Goal: Task Accomplishment & Management: Use online tool/utility

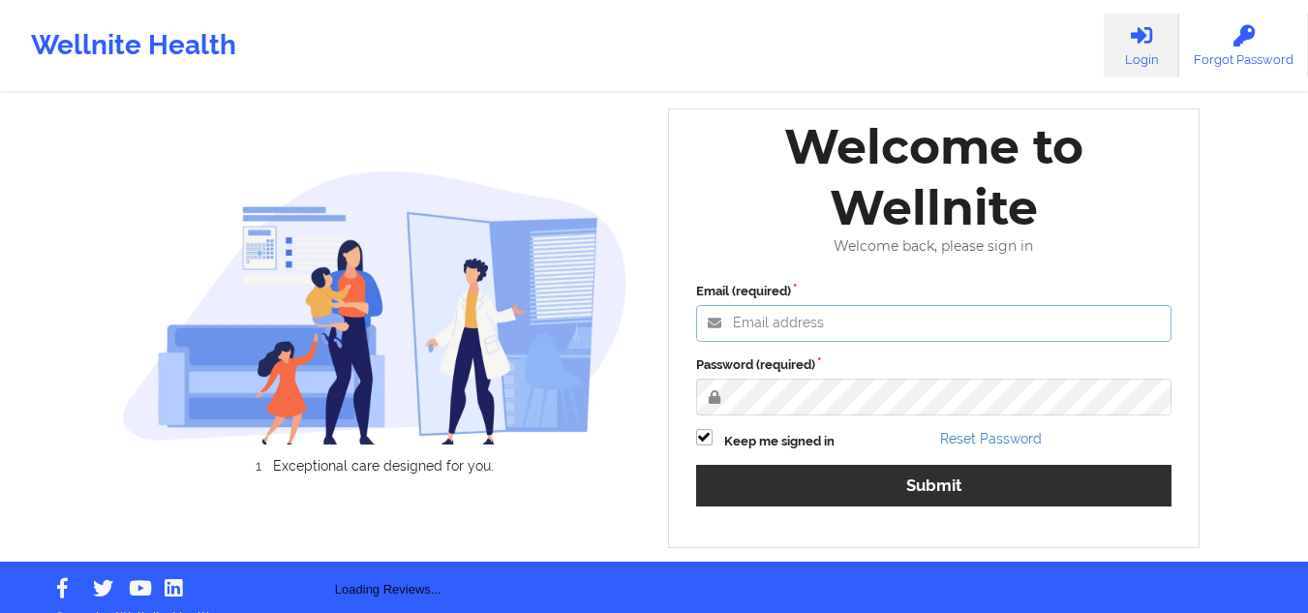
type input "[EMAIL_ADDRESS][DOMAIN_NAME]"
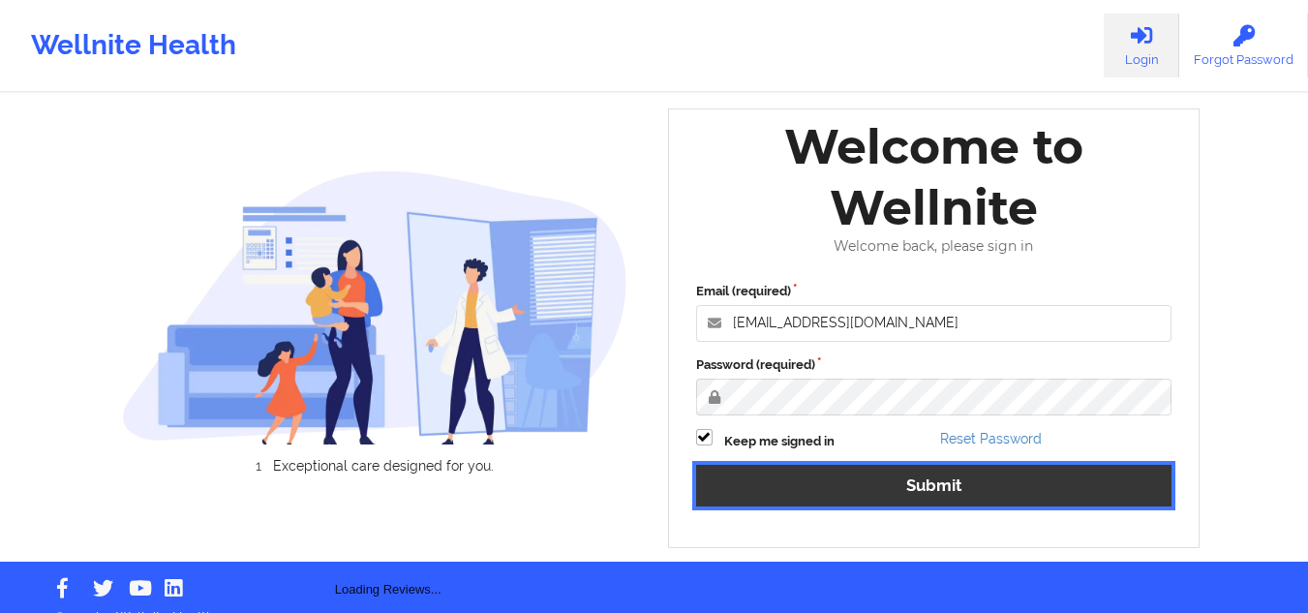
click at [878, 479] on button "Submit" at bounding box center [934, 486] width 476 height 42
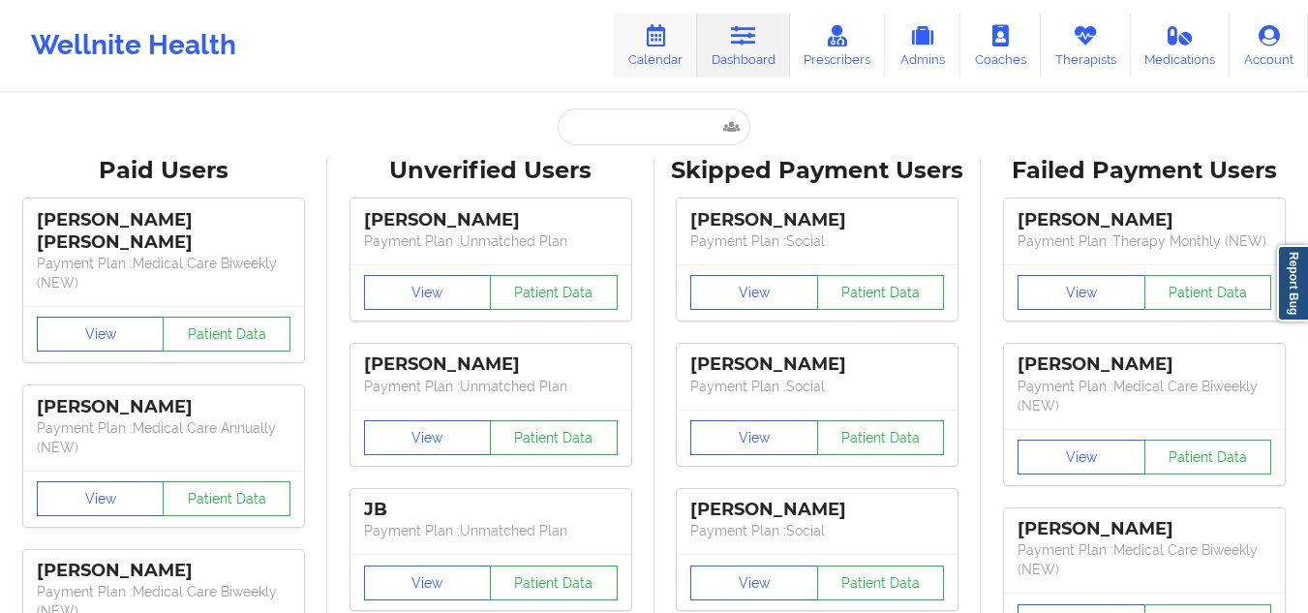
click at [640, 42] on link "Calendar" at bounding box center [655, 46] width 83 height 64
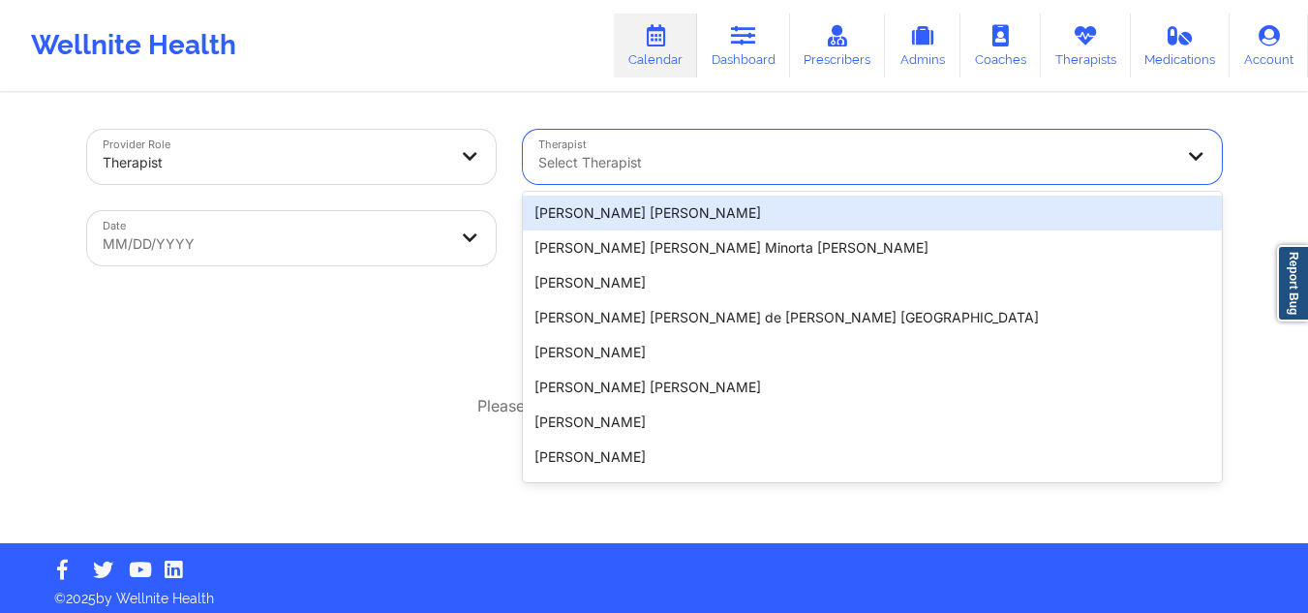
click at [646, 162] on div at bounding box center [855, 162] width 635 height 23
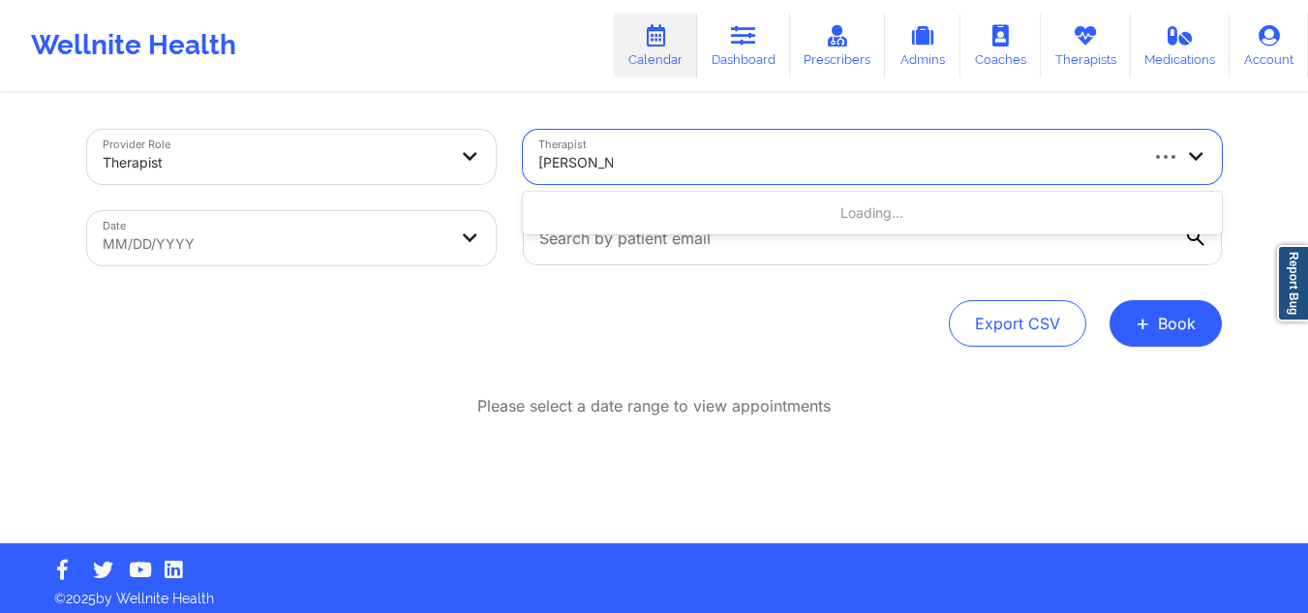
type input "[PERSON_NAME]"
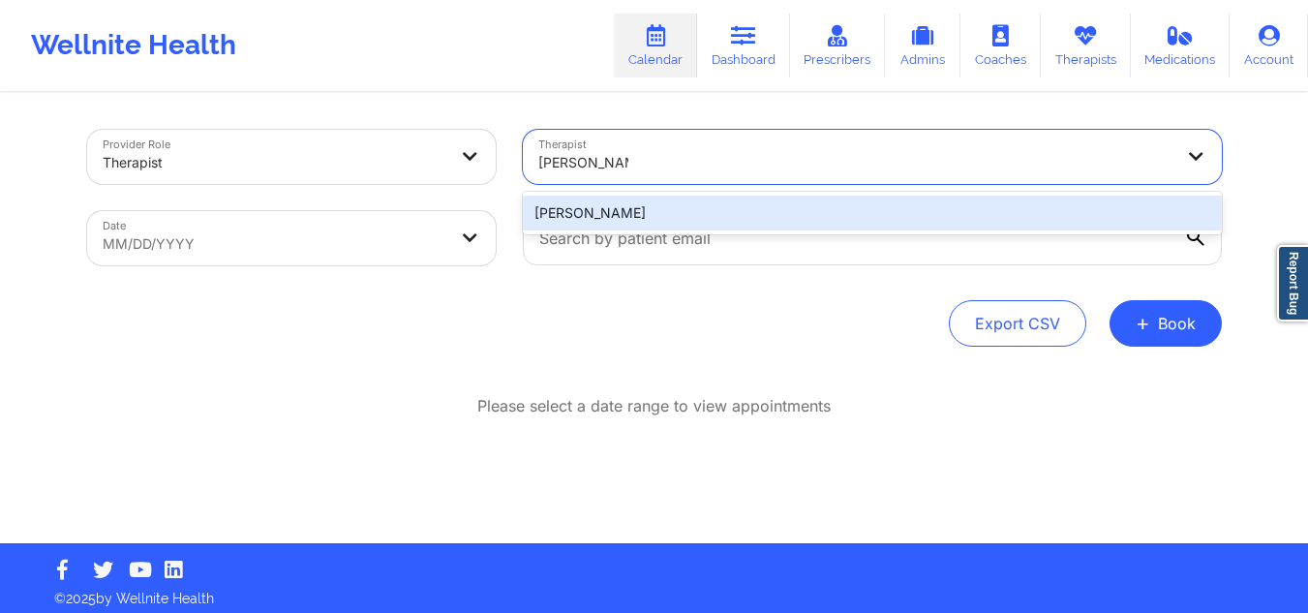
click at [674, 209] on div "[PERSON_NAME]" at bounding box center [872, 213] width 699 height 35
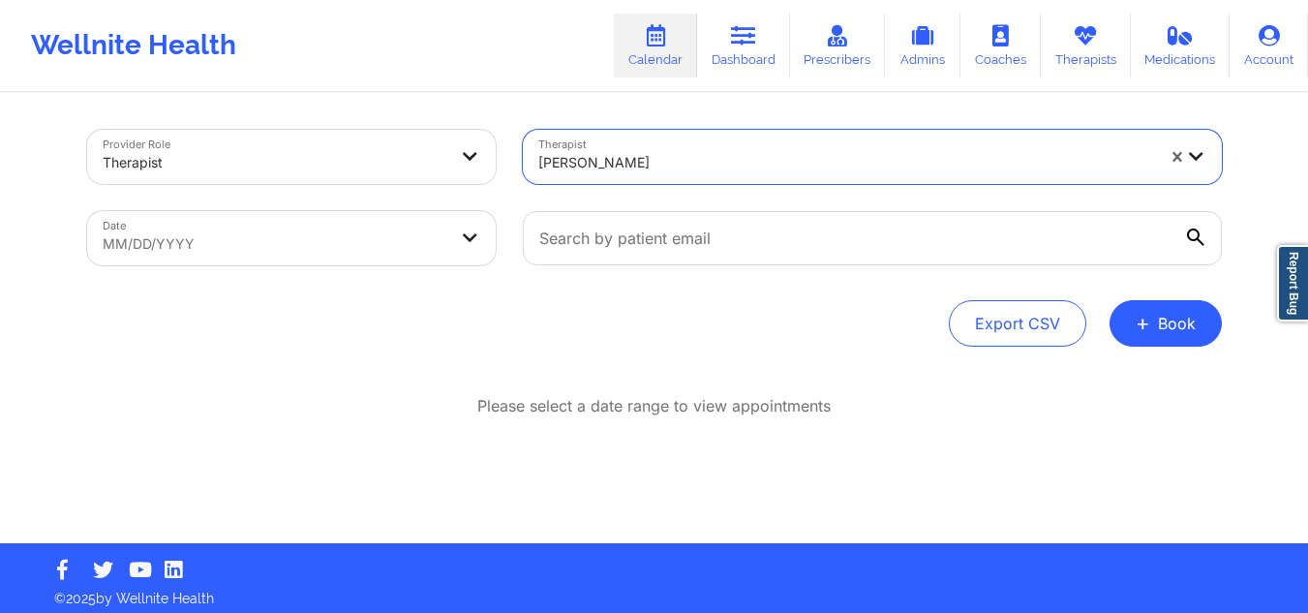
click at [347, 234] on body "Wellnite Health Calendar Dashboard Prescribers Admins Coaches Therapists Medica…" at bounding box center [654, 306] width 1308 height 613
select select "2025-8"
select select "2025-9"
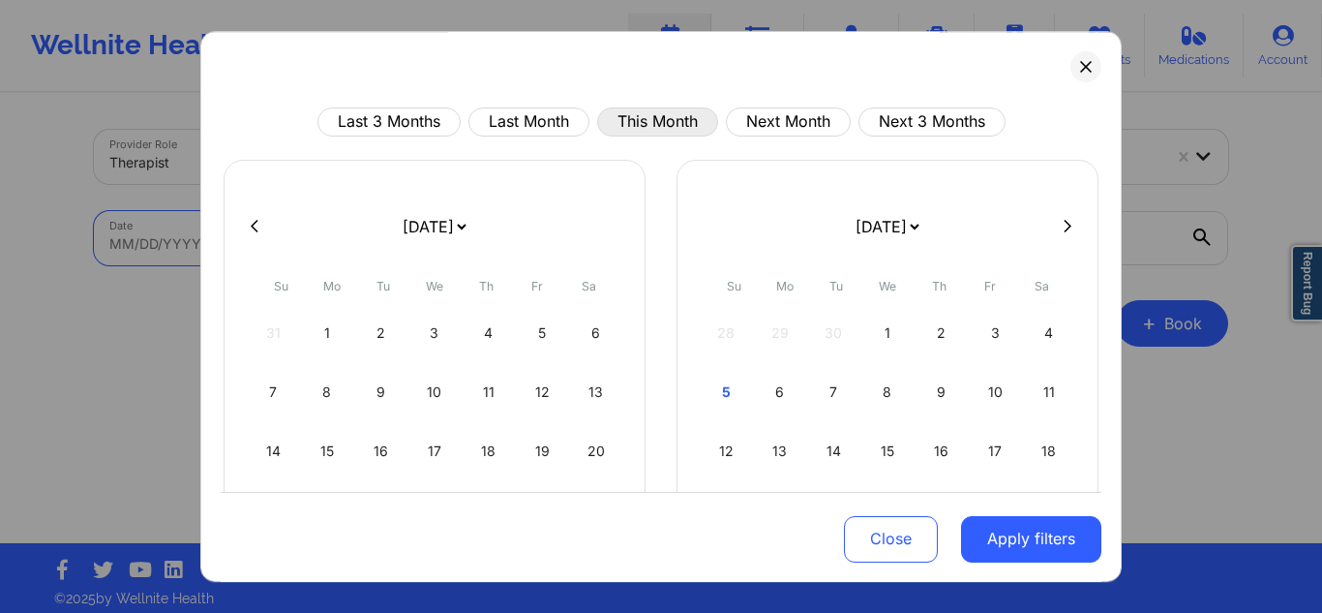
click at [669, 118] on button "This Month" at bounding box center [657, 121] width 121 height 29
select select "2025-9"
select select "2025-10"
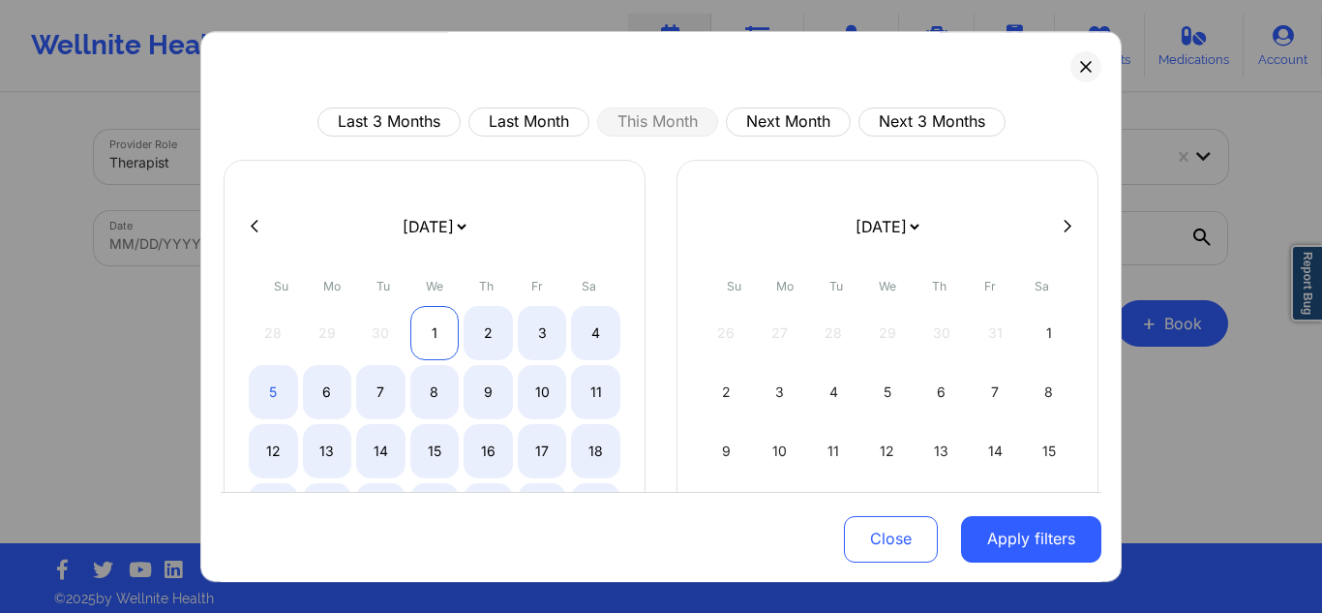
click at [432, 327] on div "1" at bounding box center [434, 333] width 49 height 54
select select "2025-9"
select select "2025-10"
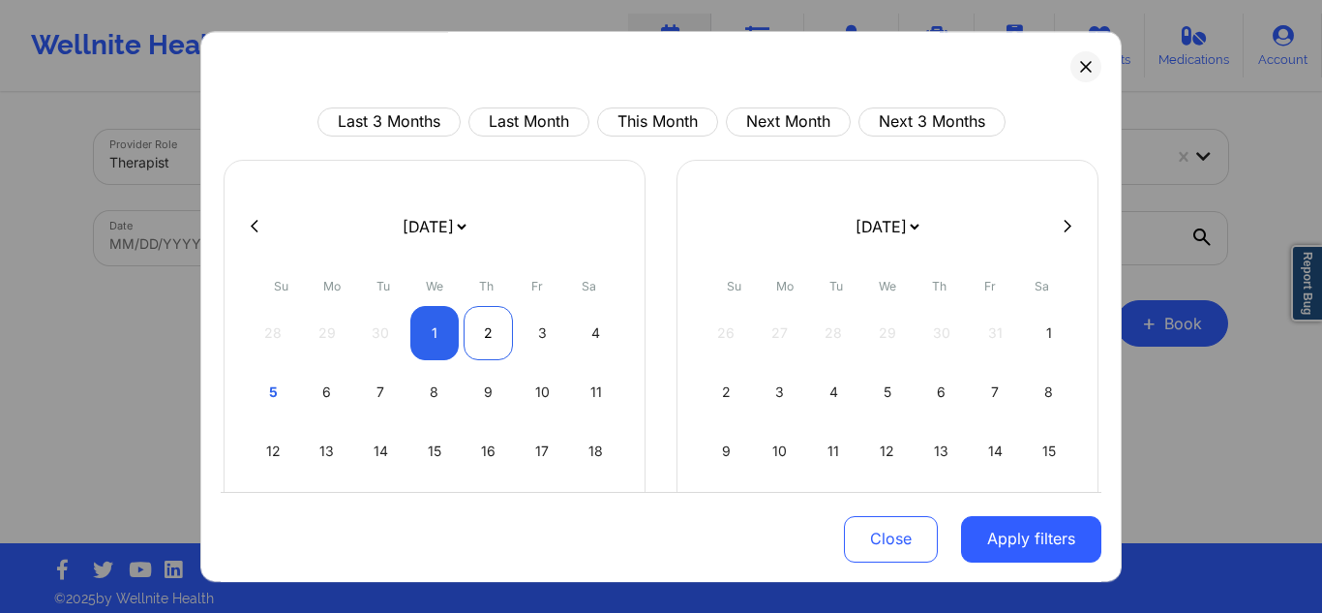
select select "2025-9"
select select "2025-10"
select select "2025-9"
select select "2025-10"
select select "2025-9"
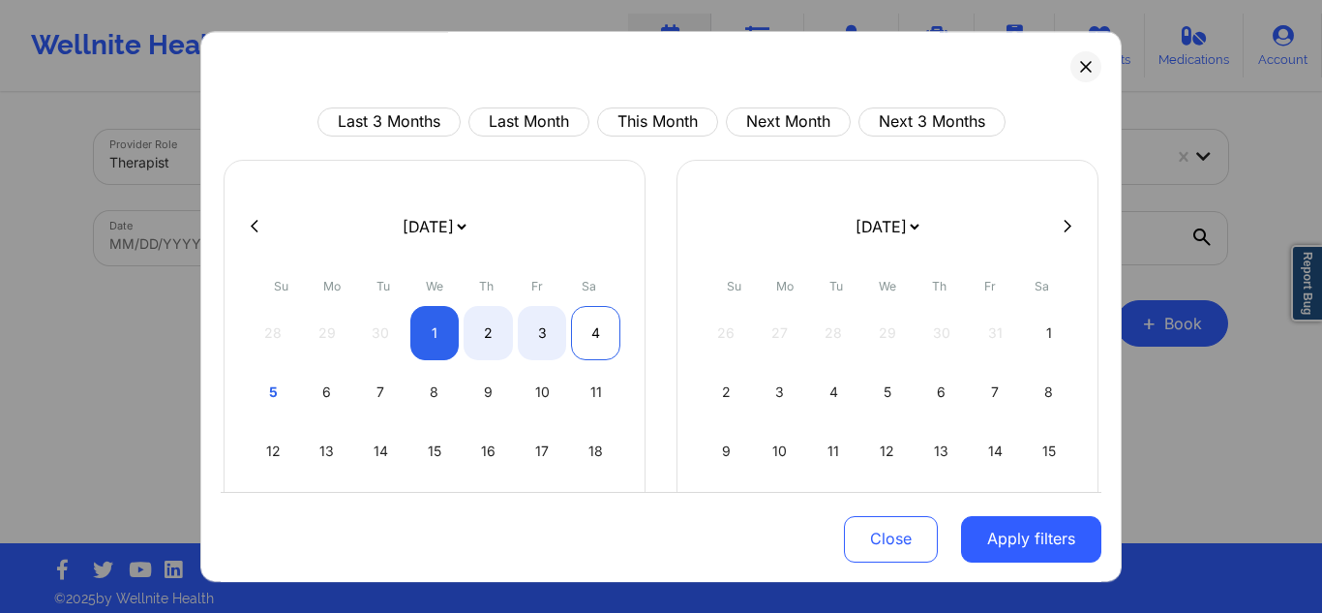
select select "2025-10"
select select "2025-9"
select select "2025-10"
select select "2025-9"
select select "2025-10"
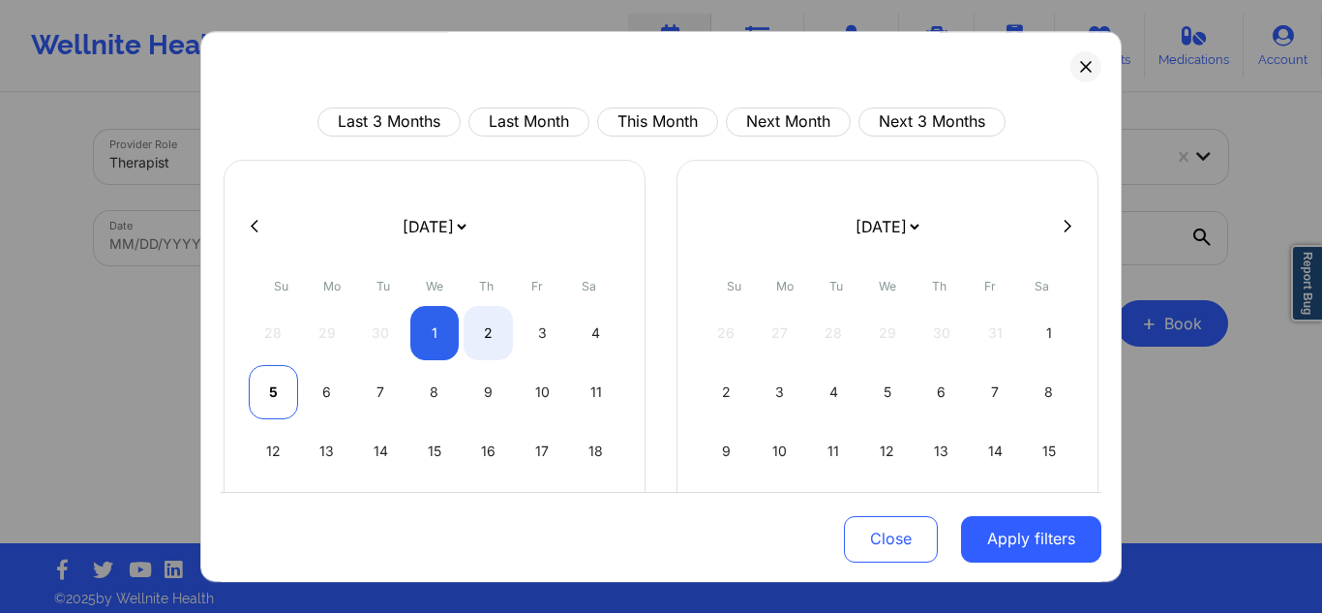
select select "2025-9"
select select "2025-10"
click at [286, 398] on div "5" at bounding box center [273, 392] width 49 height 54
select select "2025-9"
select select "2025-10"
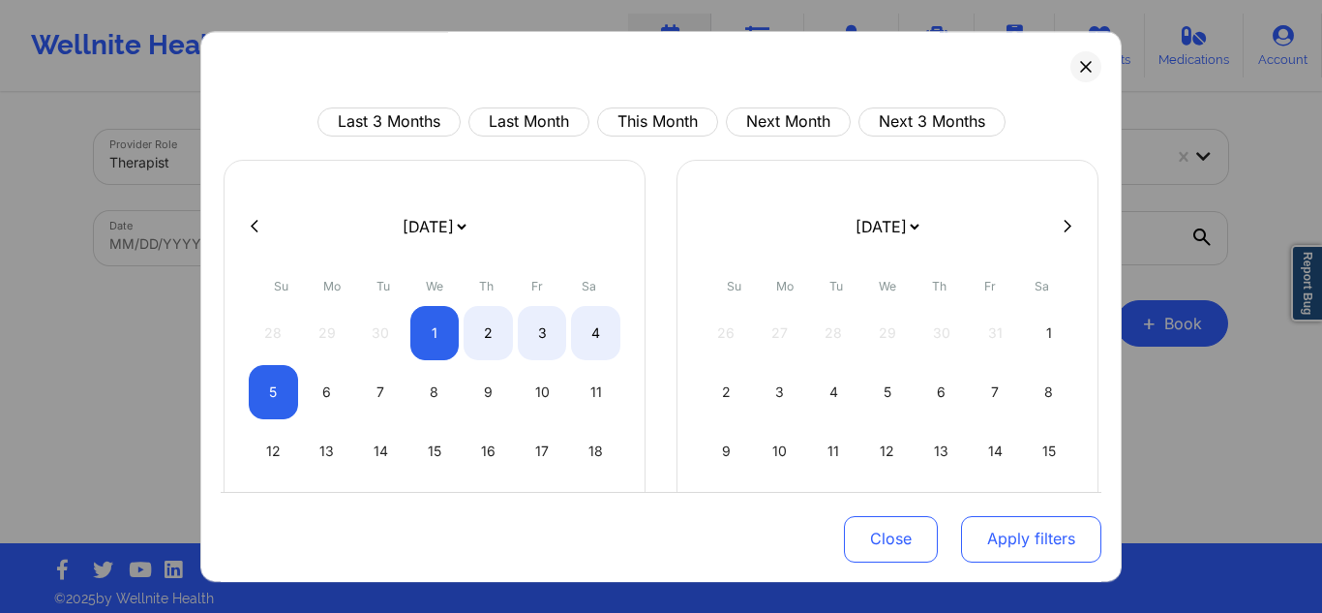
click at [1062, 538] on button "Apply filters" at bounding box center [1031, 538] width 140 height 46
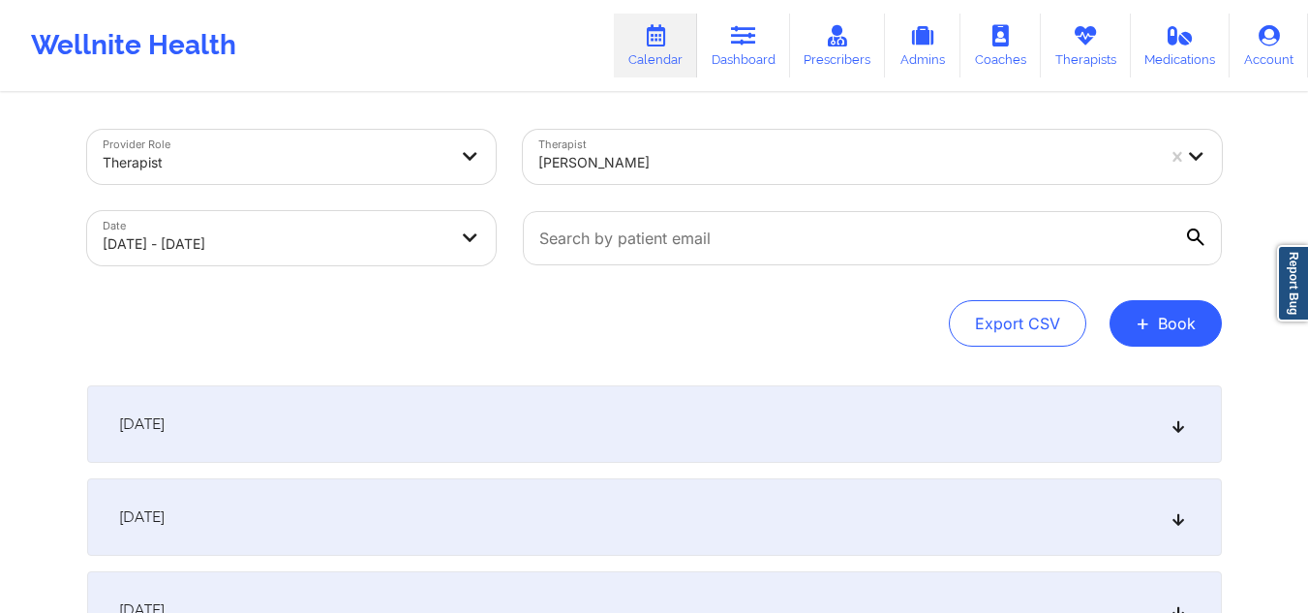
scroll to position [290, 0]
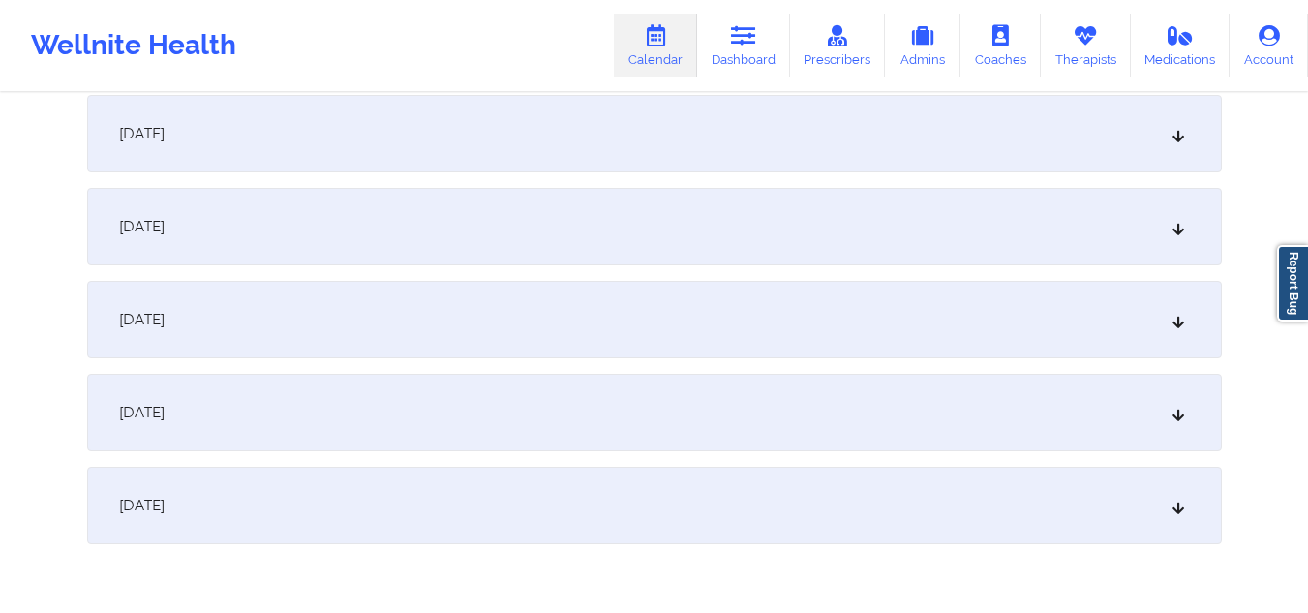
click at [509, 508] on div "[DATE]" at bounding box center [654, 505] width 1134 height 77
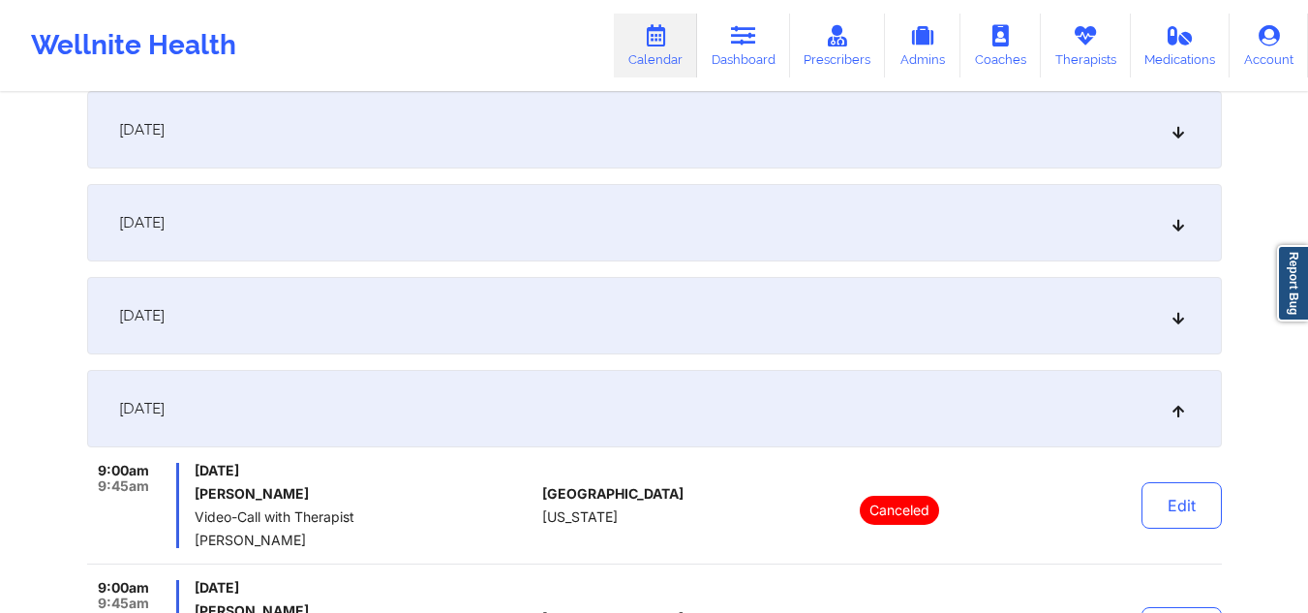
scroll to position [97, 0]
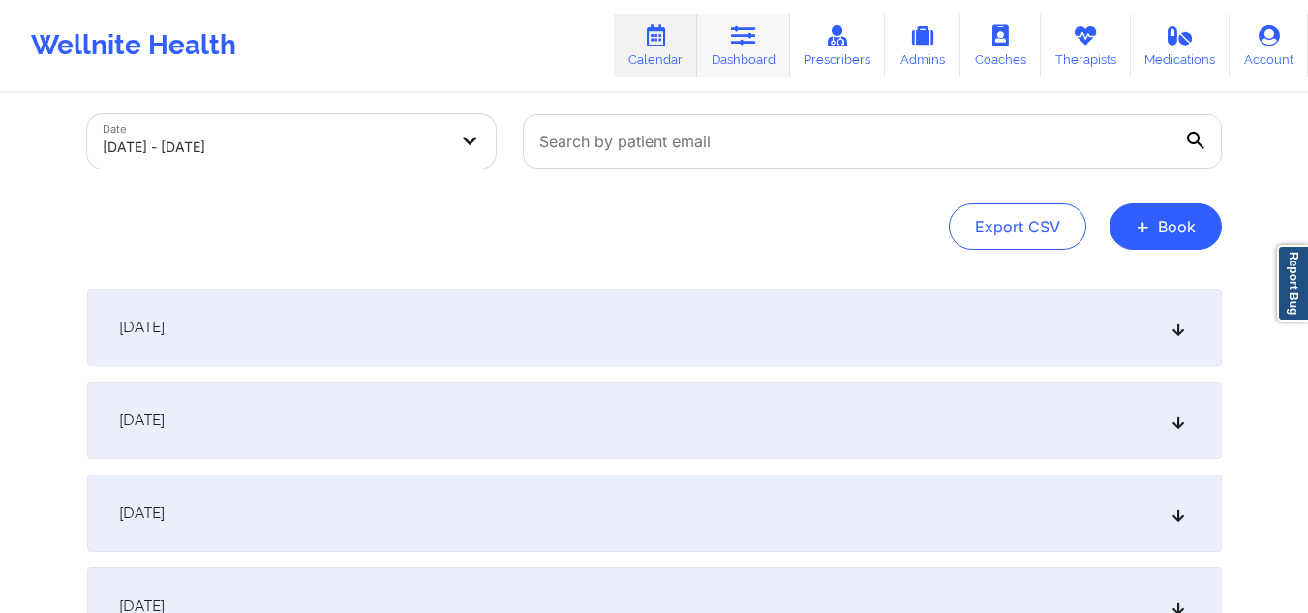
click at [743, 38] on icon at bounding box center [743, 35] width 25 height 21
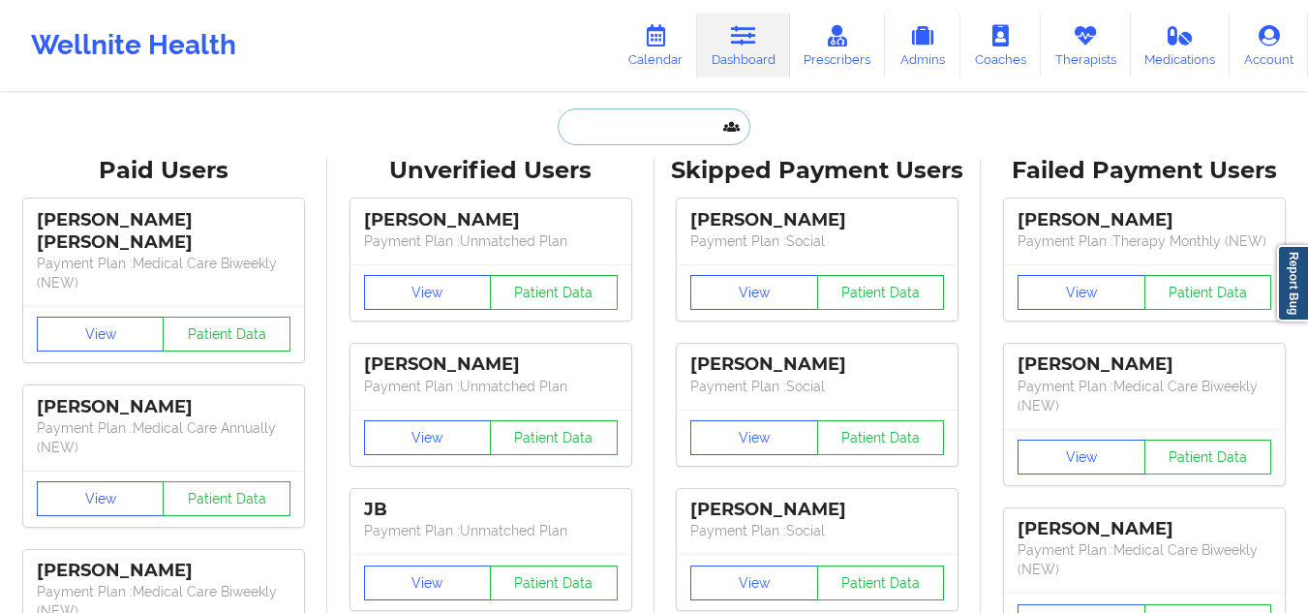
click at [664, 133] on input "text" at bounding box center [654, 126] width 192 height 37
paste input "9015037965"
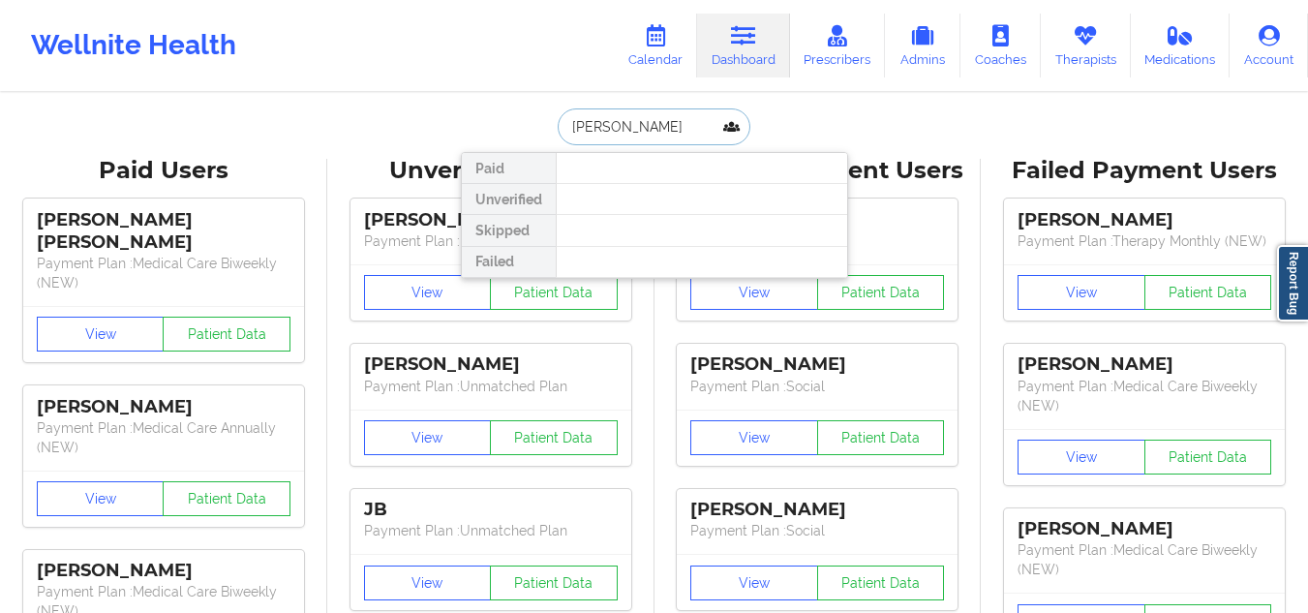
type input "[PERSON_NAME]"
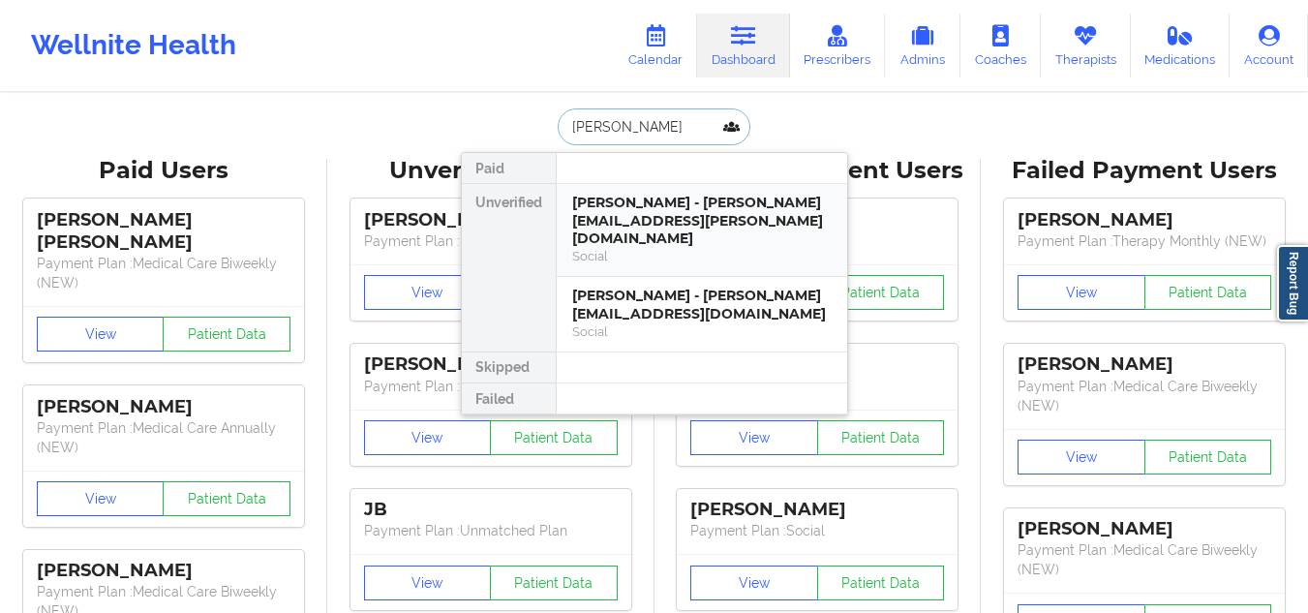
click at [665, 215] on div "[PERSON_NAME] - [PERSON_NAME][EMAIL_ADDRESS][PERSON_NAME][DOMAIN_NAME]" at bounding box center [701, 221] width 259 height 54
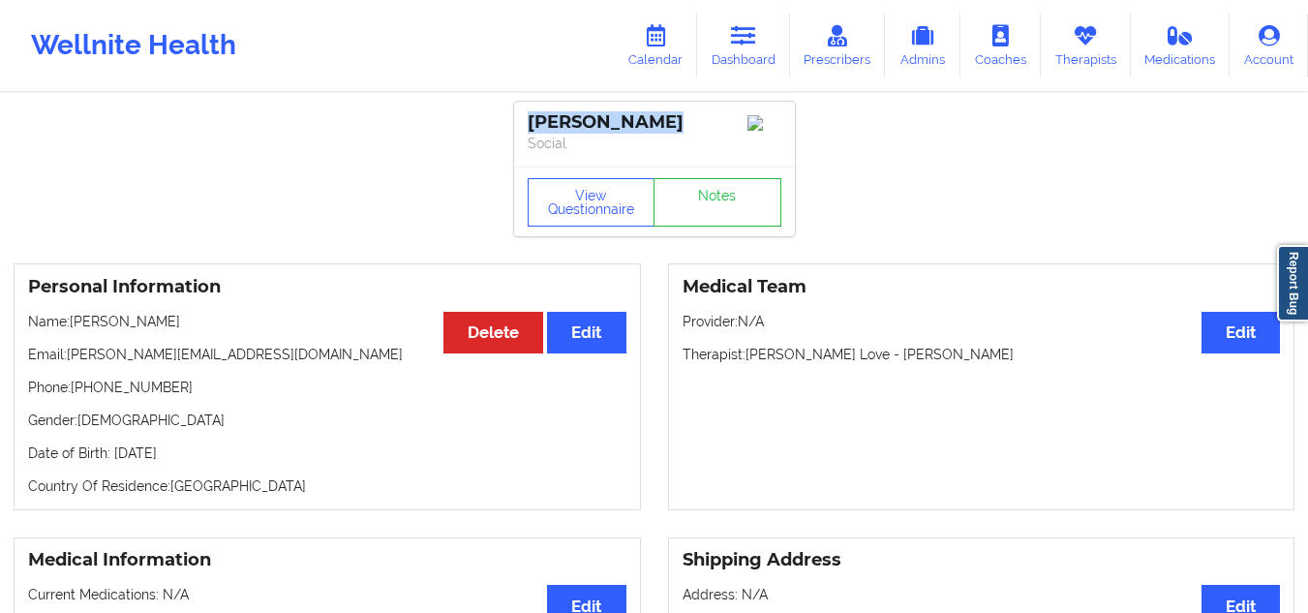
drag, startPoint x: 668, startPoint y: 120, endPoint x: 526, endPoint y: 114, distance: 142.4
click at [526, 114] on div "[PERSON_NAME] Social" at bounding box center [654, 134] width 281 height 65
copy div "[PERSON_NAME]"
click at [735, 14] on link "Dashboard" at bounding box center [743, 46] width 93 height 64
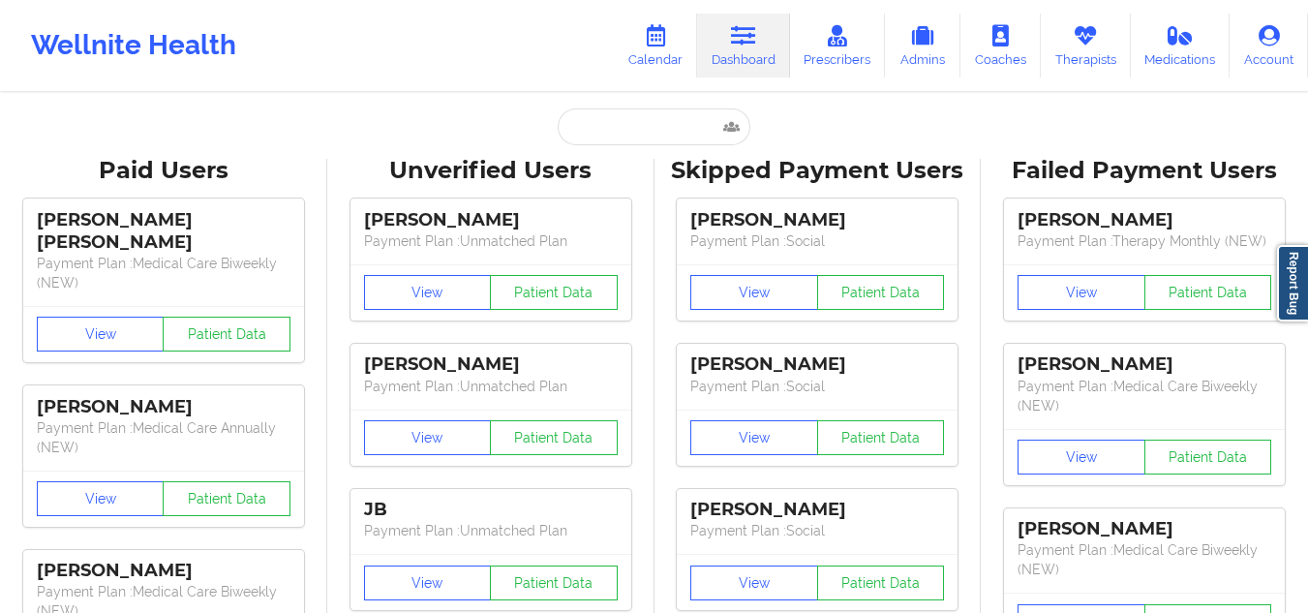
click at [623, 126] on input "text" at bounding box center [654, 126] width 192 height 37
paste input "[PERSON_NAME]"
type input "[PERSON_NAME]"
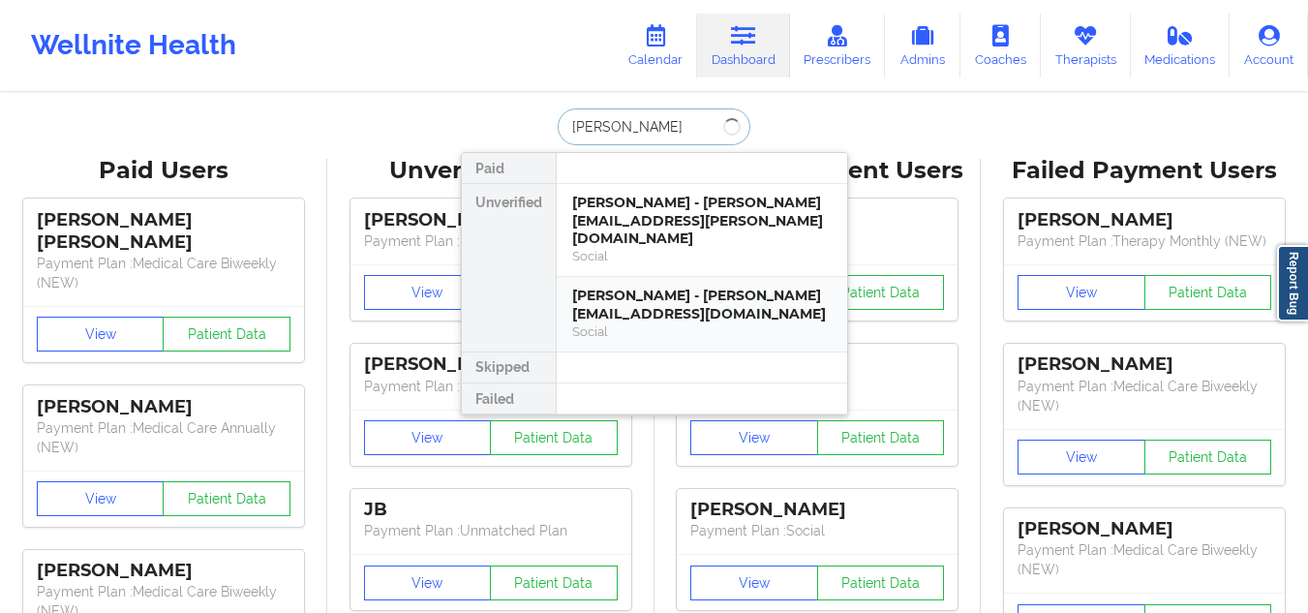
click at [648, 287] on div "[PERSON_NAME] - [PERSON_NAME][EMAIL_ADDRESS][DOMAIN_NAME]" at bounding box center [701, 305] width 259 height 36
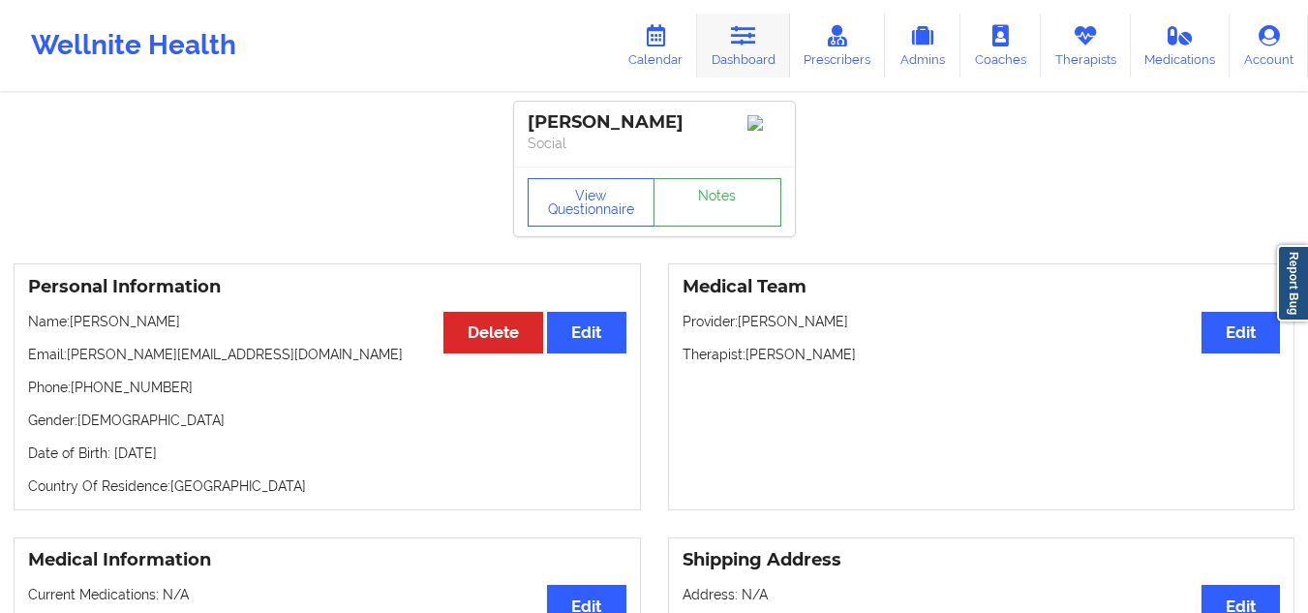
click at [748, 25] on icon at bounding box center [743, 35] width 25 height 21
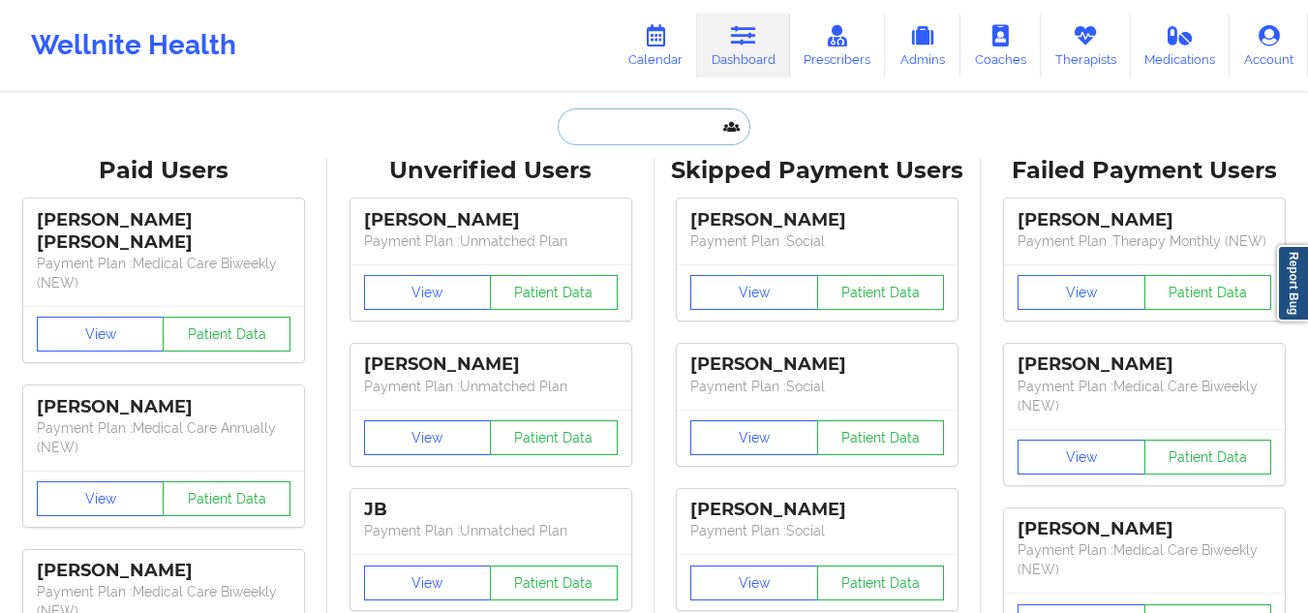
click at [648, 117] on input "text" at bounding box center [654, 126] width 192 height 37
paste input "[PERSON_NAME][EMAIL_ADDRESS][DOMAIN_NAME]"
type input "[PERSON_NAME][EMAIL_ADDRESS][DOMAIN_NAME]"
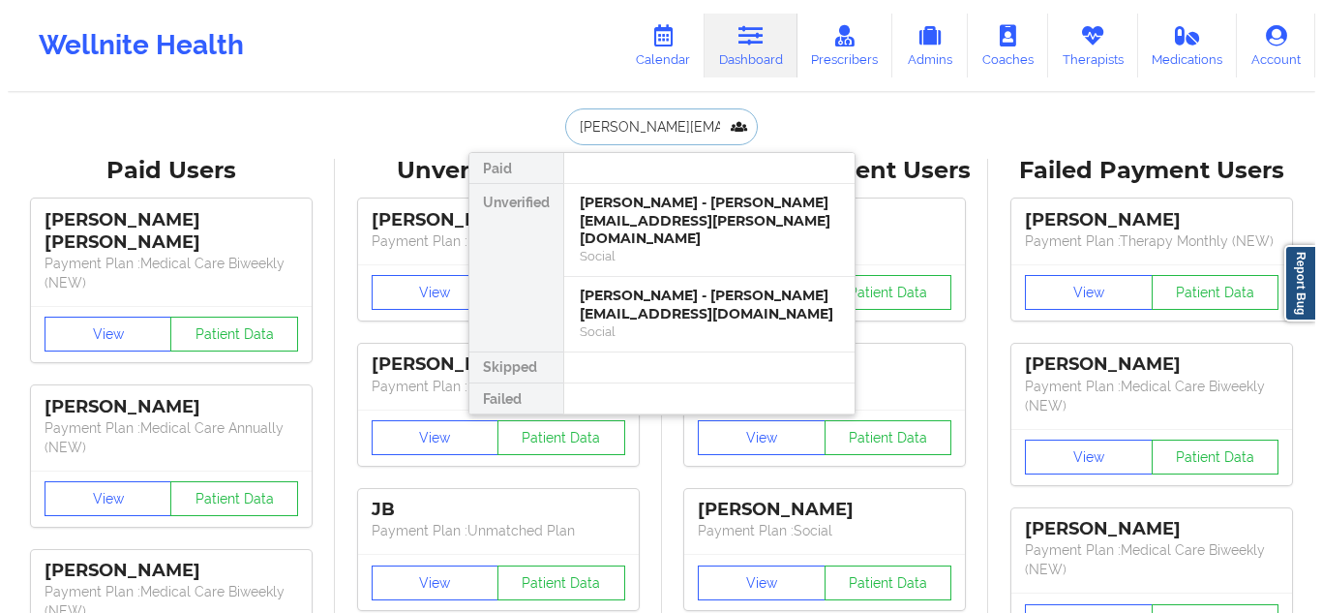
scroll to position [0, 57]
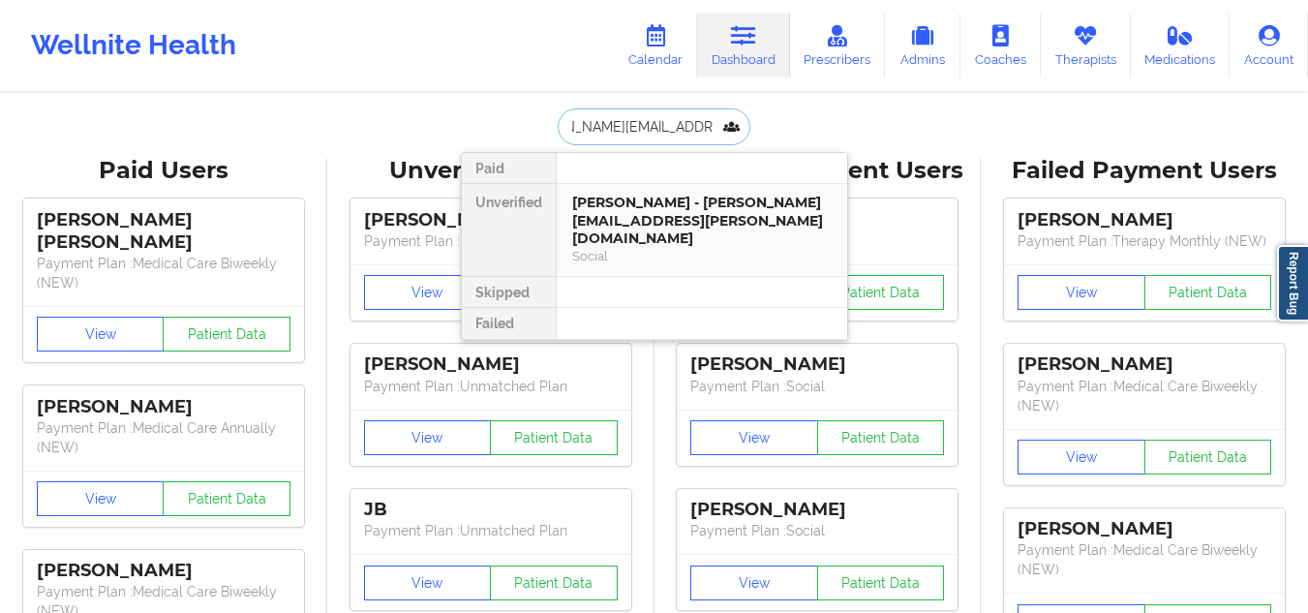
click at [673, 253] on div "[PERSON_NAME] - [PERSON_NAME][EMAIL_ADDRESS][PERSON_NAME][DOMAIN_NAME] Social" at bounding box center [702, 230] width 290 height 92
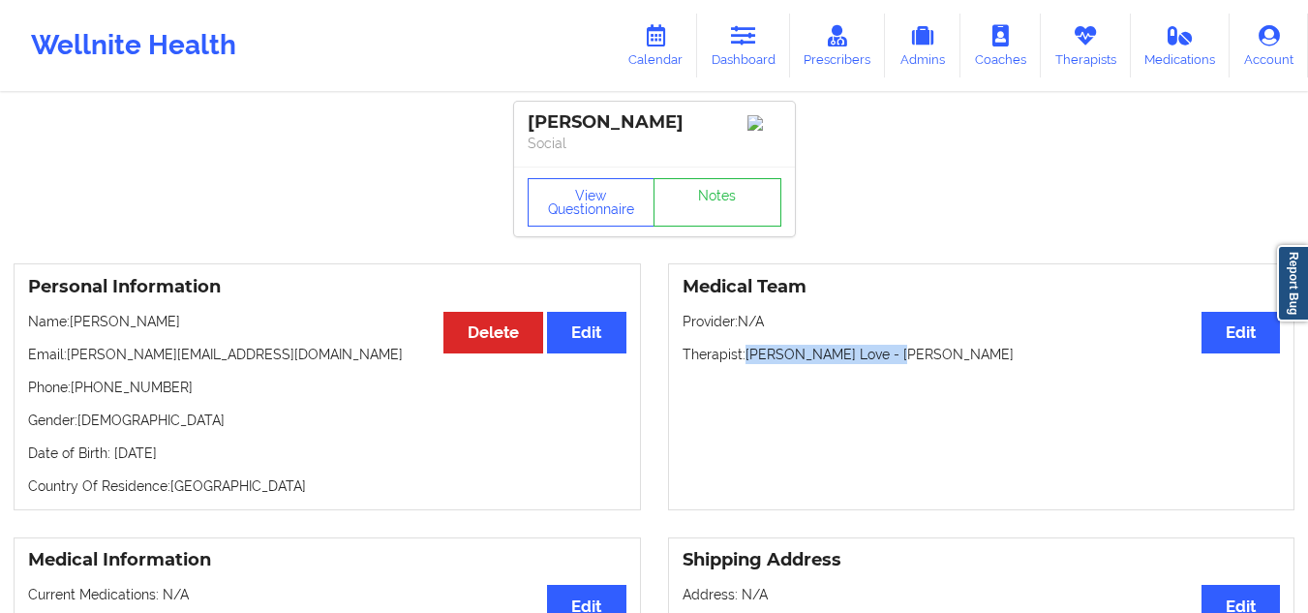
drag, startPoint x: 915, startPoint y: 362, endPoint x: 747, endPoint y: 357, distance: 167.5
click at [747, 357] on p "Therapist: [PERSON_NAME] Love - [PERSON_NAME]" at bounding box center [981, 354] width 598 height 19
copy p "[PERSON_NAME] Love - [PERSON_NAME]"
click at [658, 32] on icon at bounding box center [655, 35] width 25 height 21
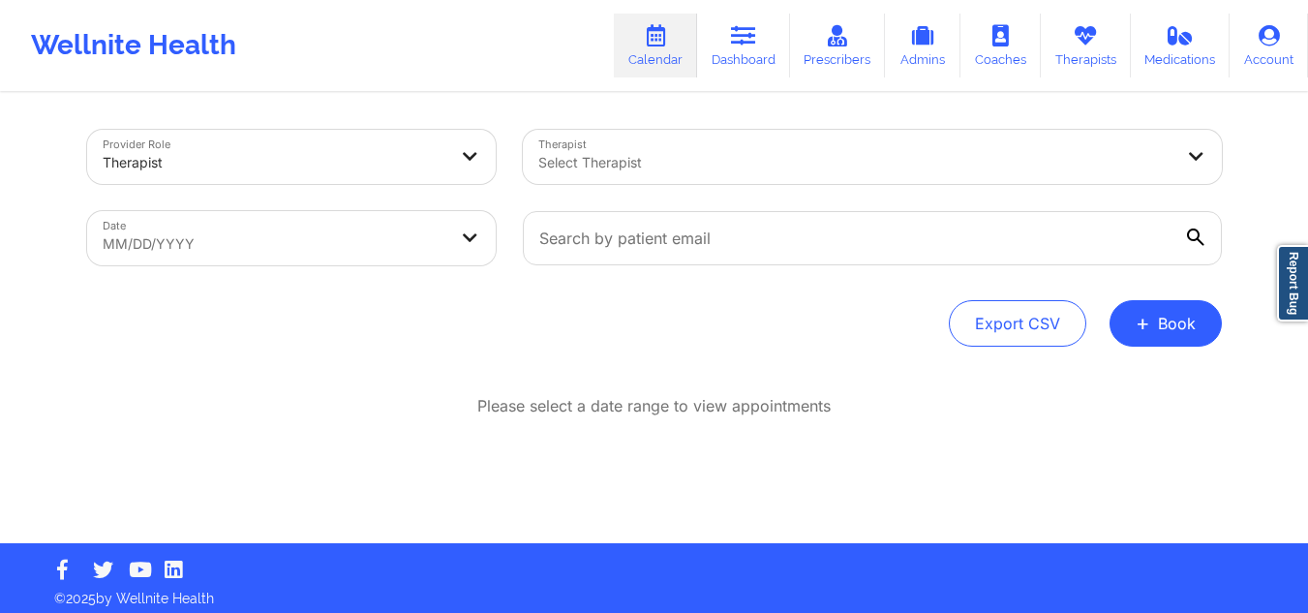
click at [676, 149] on div "Select Therapist" at bounding box center [849, 157] width 652 height 54
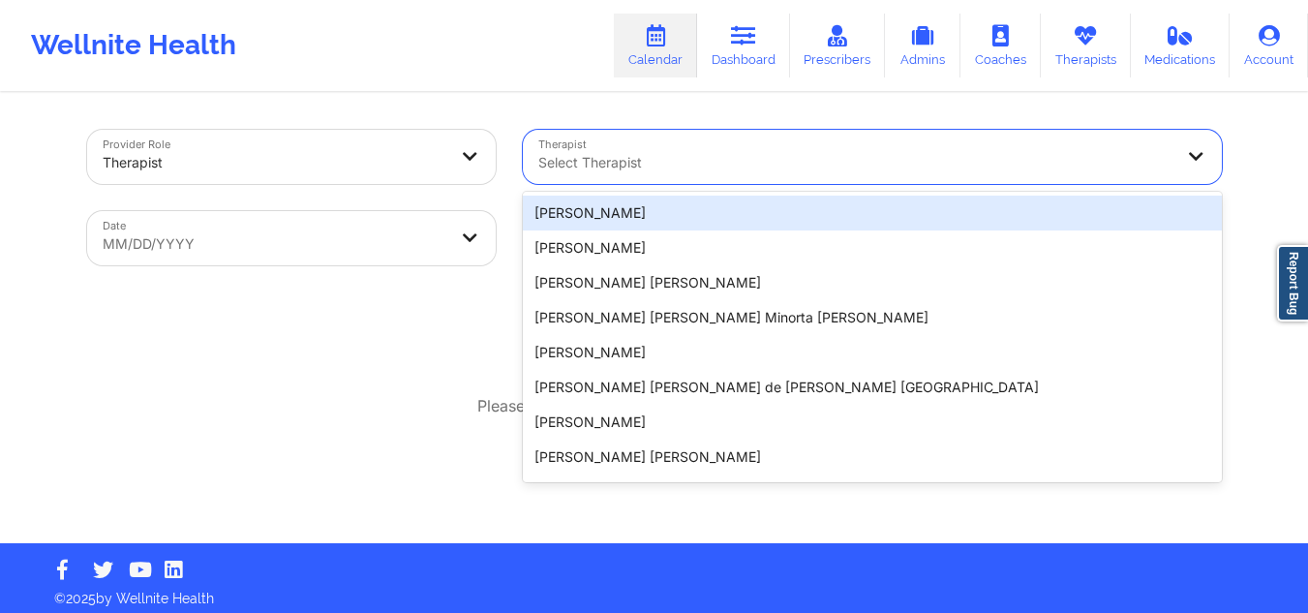
paste input "[PERSON_NAME] Love - [PERSON_NAME]"
type input "[PERSON_NAME] Love - [PERSON_NAME]"
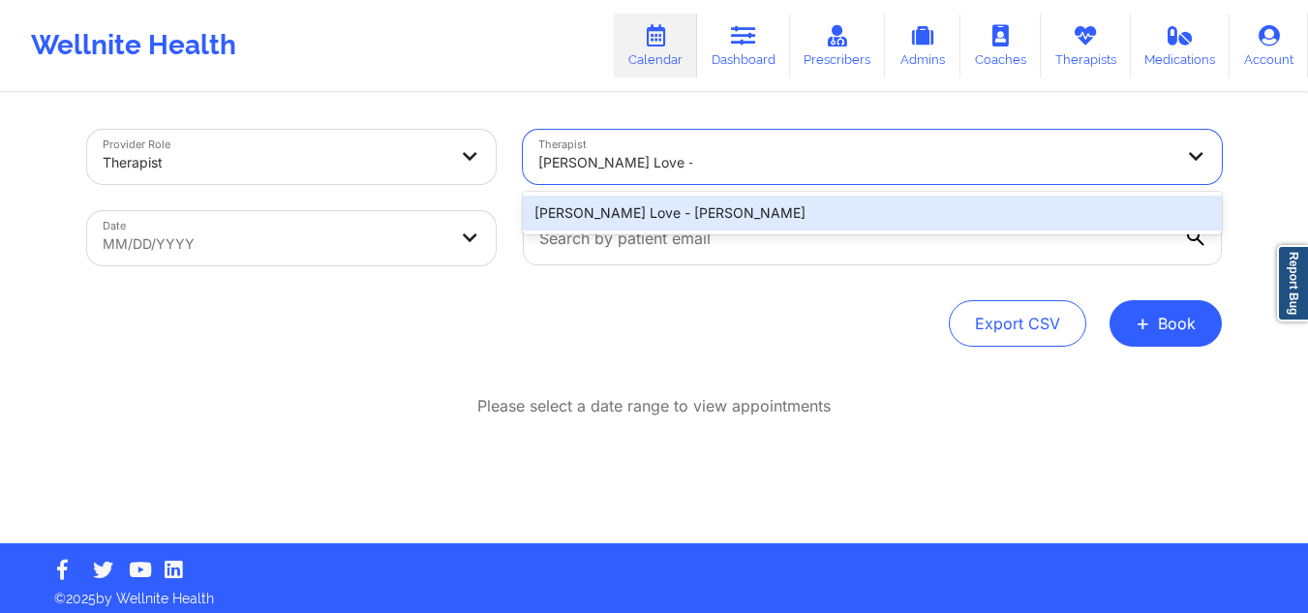
click at [737, 217] on div "[PERSON_NAME] Love - [PERSON_NAME]" at bounding box center [872, 213] width 699 height 35
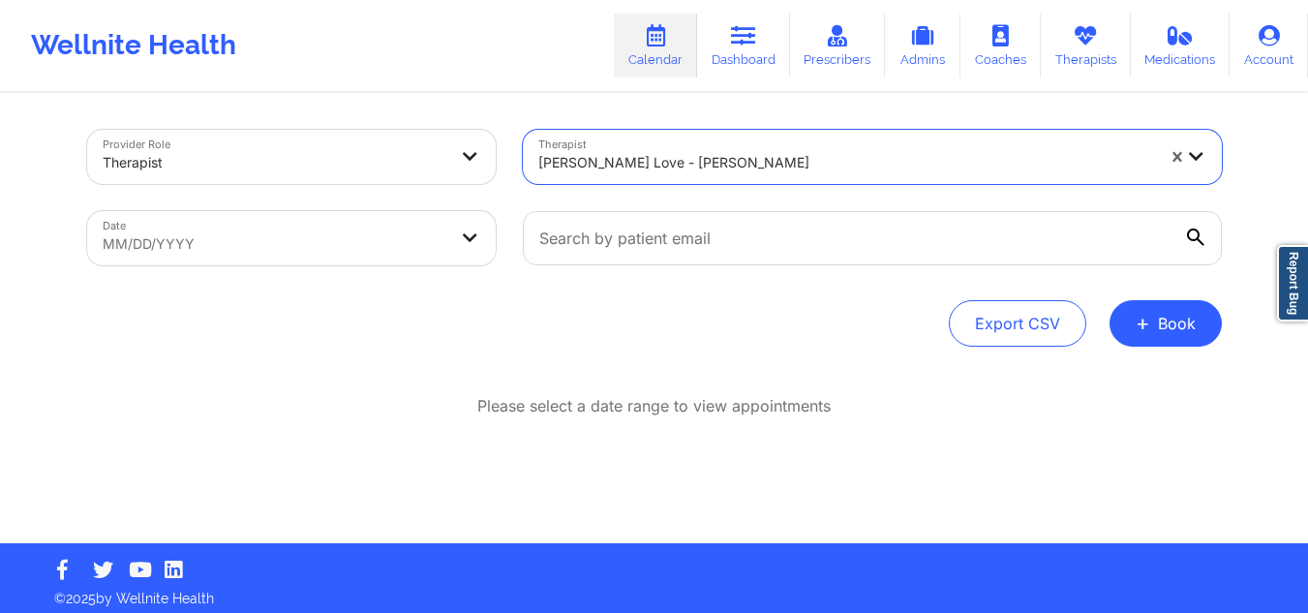
click at [311, 246] on body "Wellnite Health Calendar Dashboard Prescribers Admins Coaches Therapists Medica…" at bounding box center [654, 306] width 1308 height 613
select select "2025-8"
select select "2025-9"
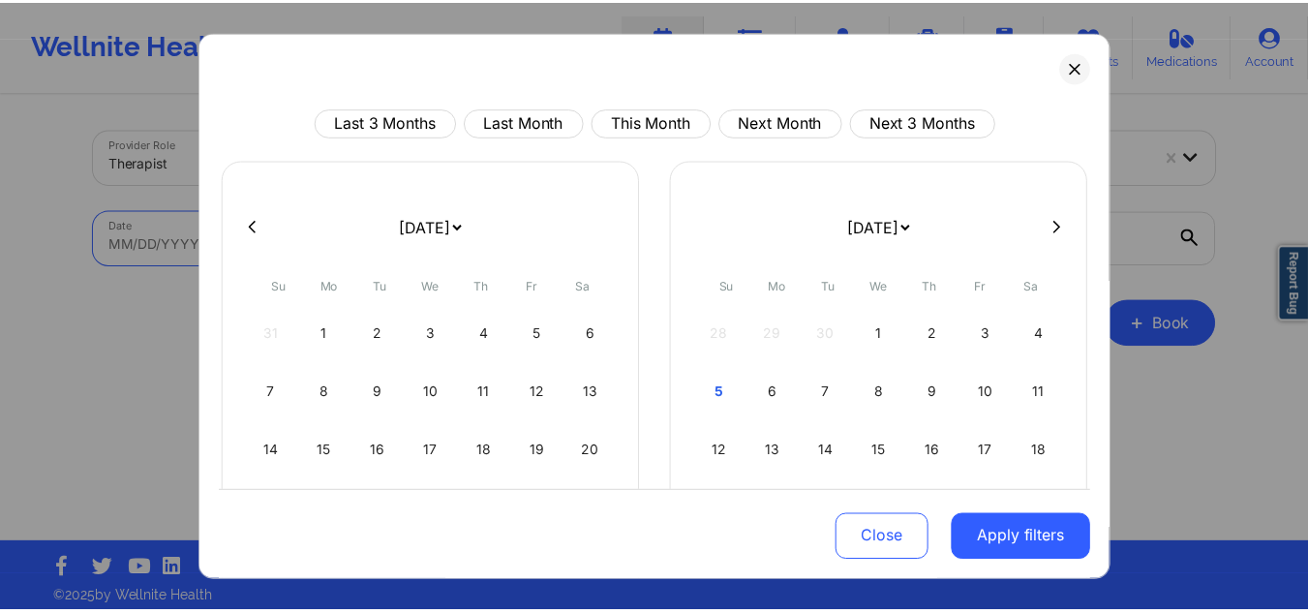
scroll to position [167, 0]
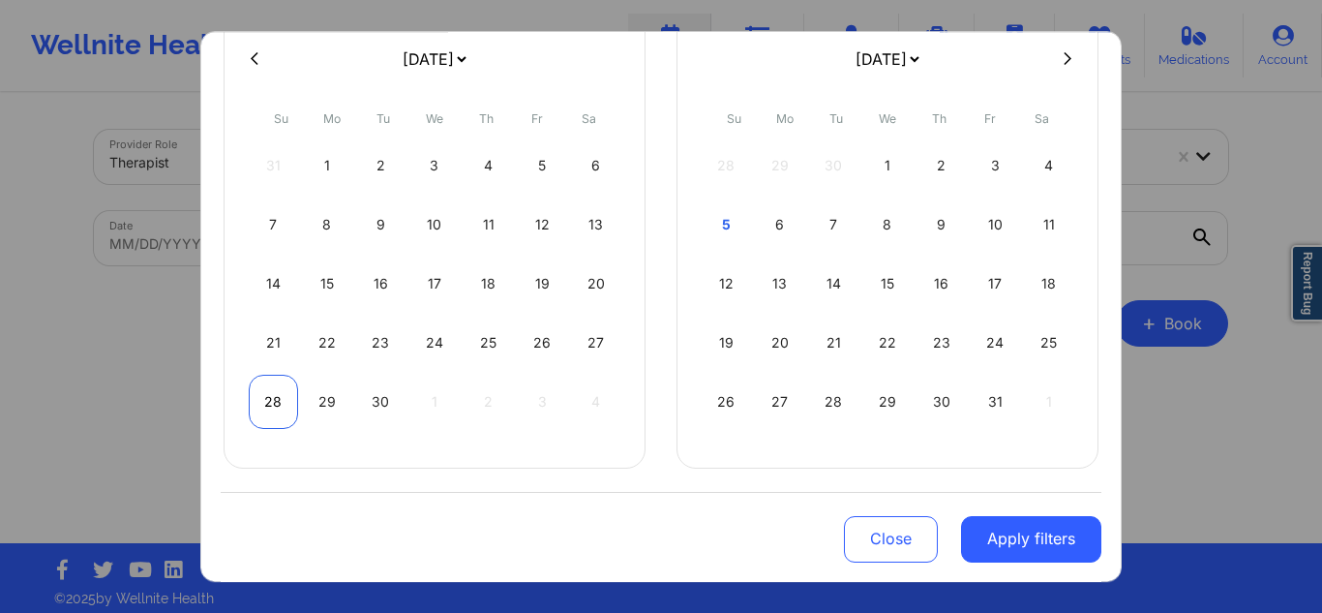
click at [276, 389] on div "28" at bounding box center [273, 402] width 49 height 54
select select "2025-8"
select select "2025-9"
select select "2025-8"
select select "2025-9"
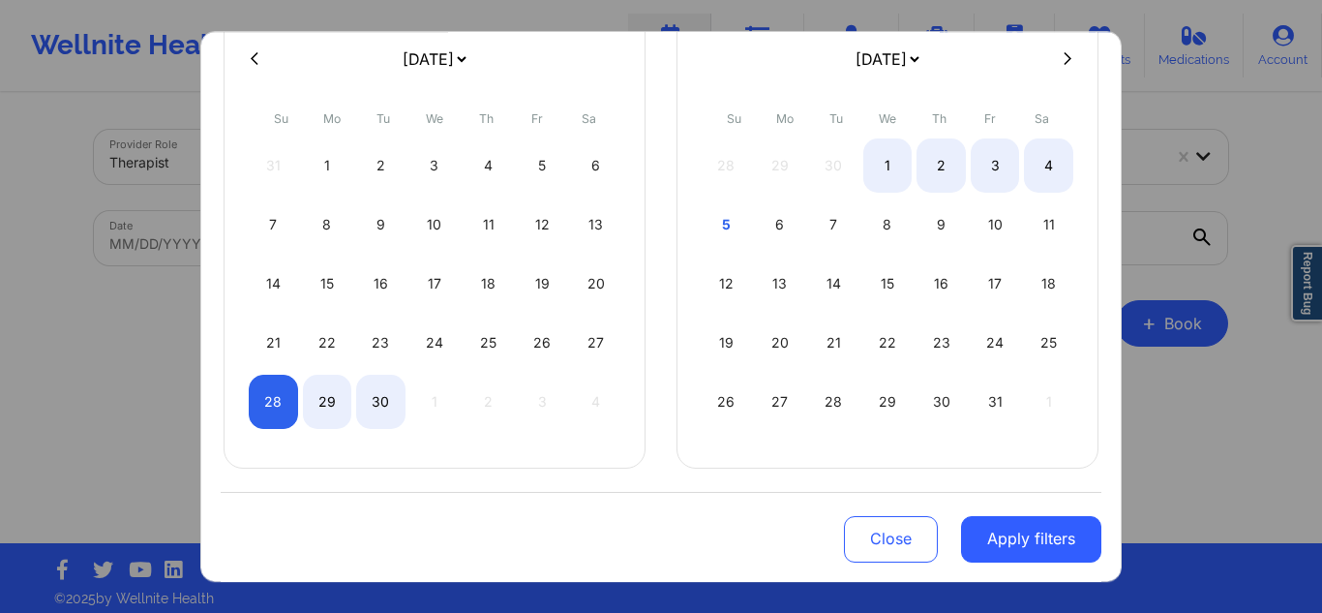
select select "2025-8"
select select "2025-9"
select select "2025-8"
select select "2025-9"
click at [702, 231] on div "5" at bounding box center [726, 224] width 49 height 54
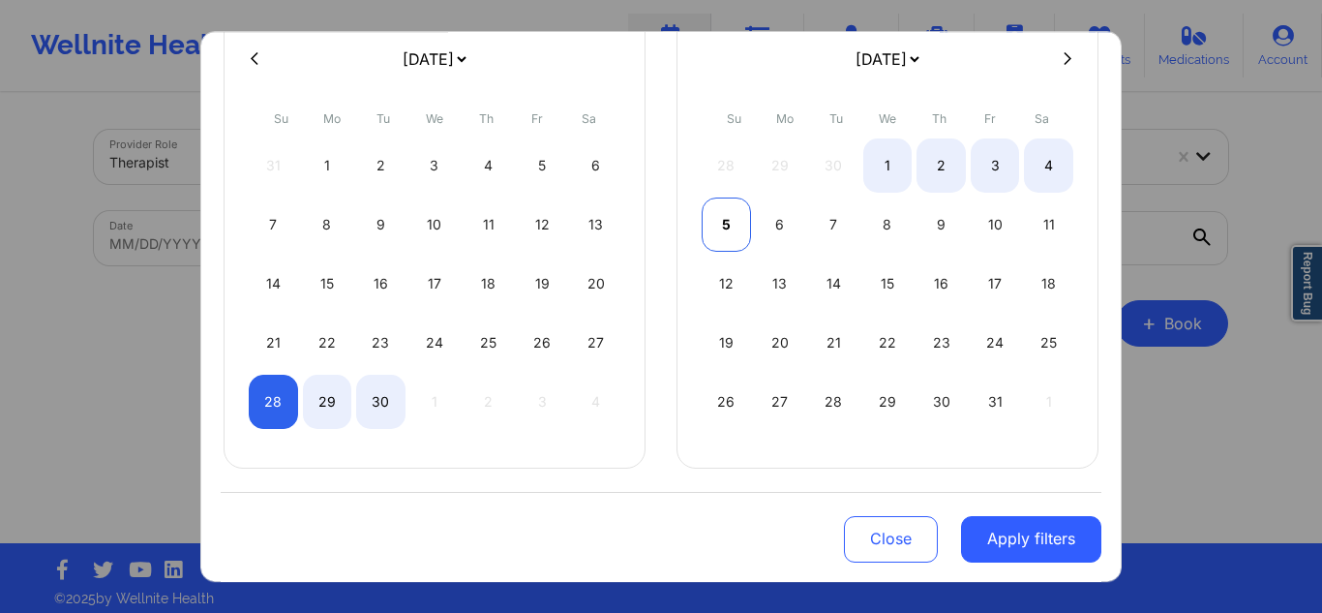
select select "2025-8"
select select "2025-9"
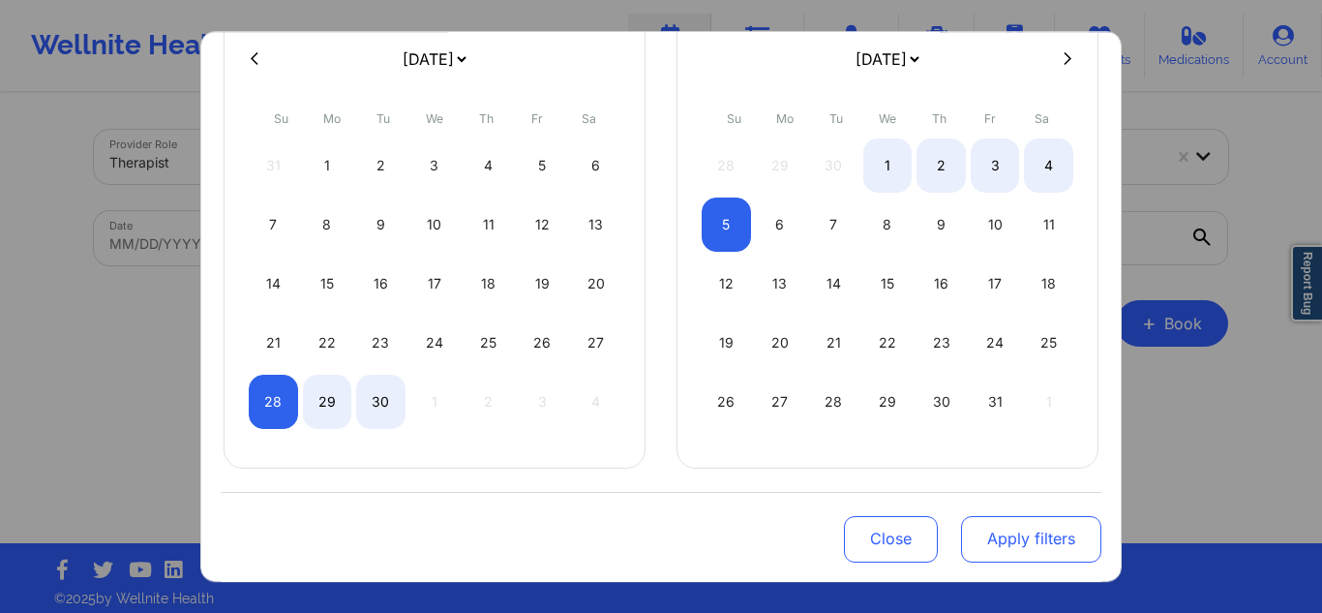
click at [1043, 544] on button "Apply filters" at bounding box center [1031, 538] width 140 height 46
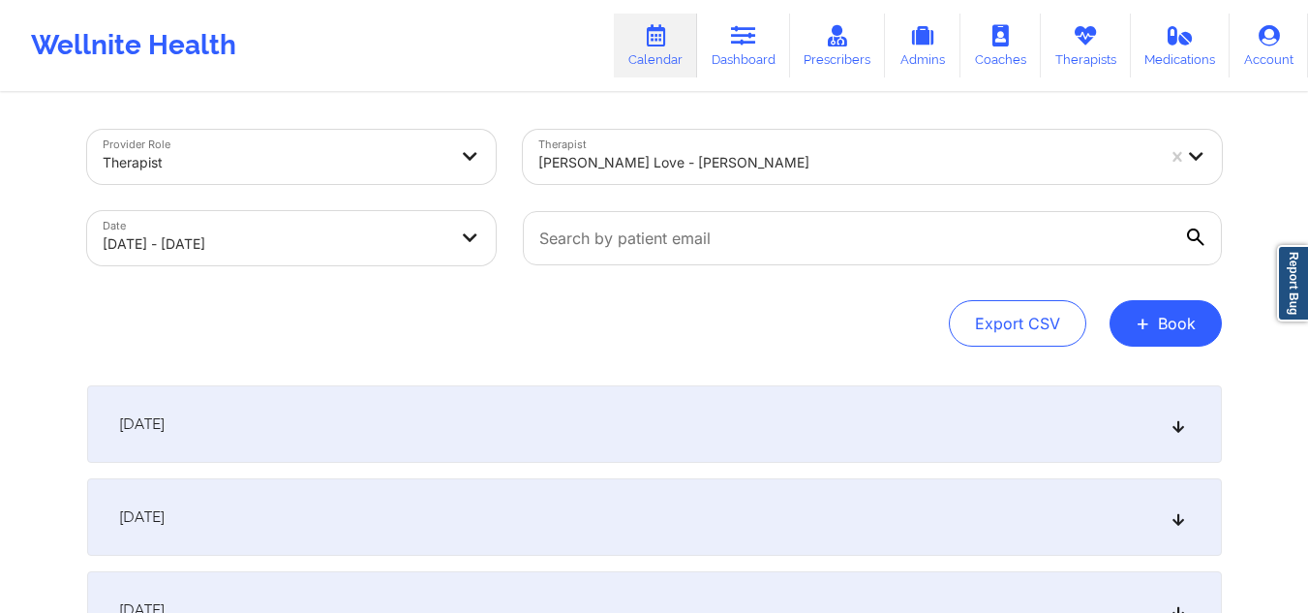
click at [846, 426] on div "[DATE]" at bounding box center [654, 423] width 1134 height 77
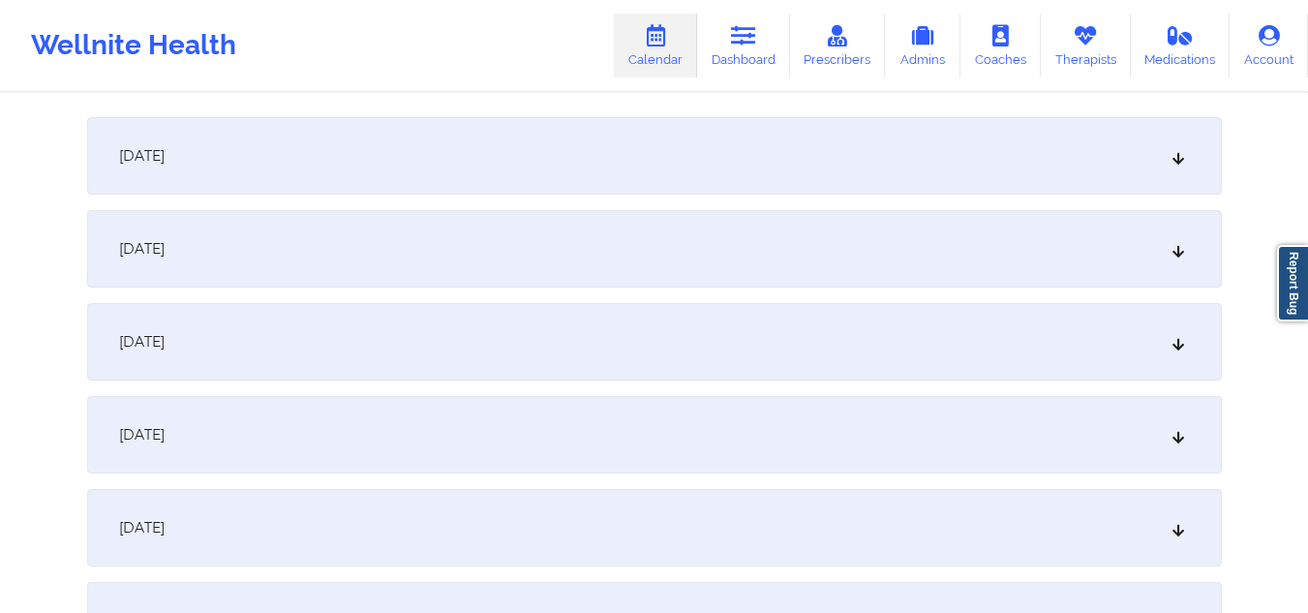
scroll to position [871, 0]
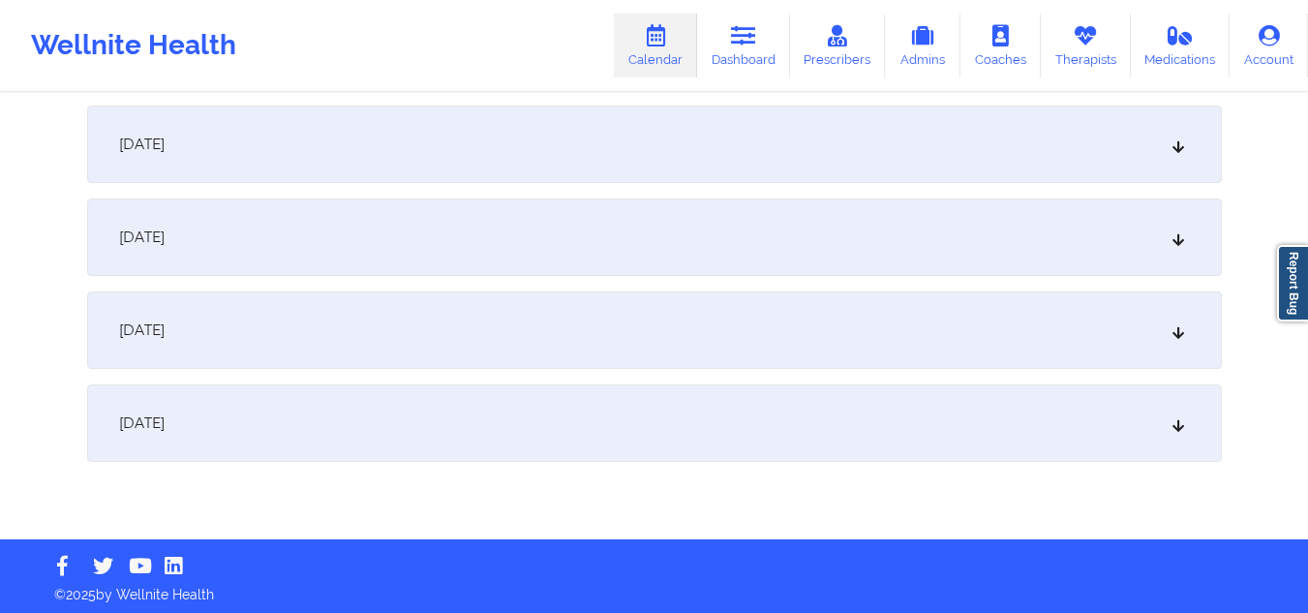
click at [531, 422] on div "[DATE]" at bounding box center [654, 422] width 1134 height 77
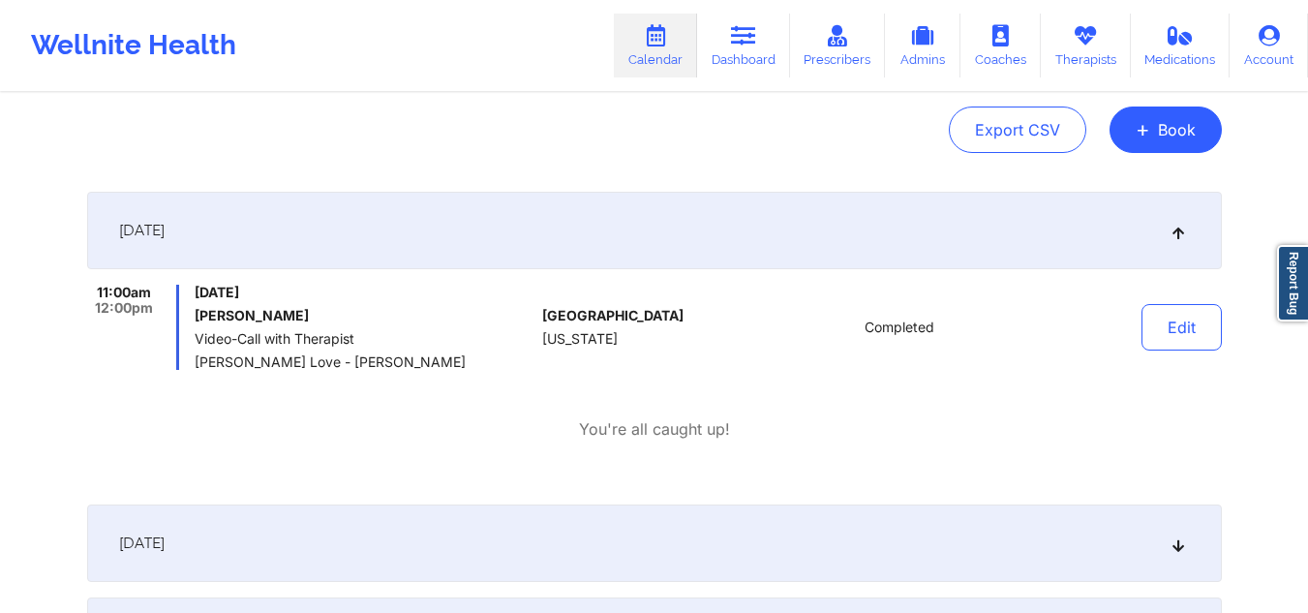
scroll to position [387, 0]
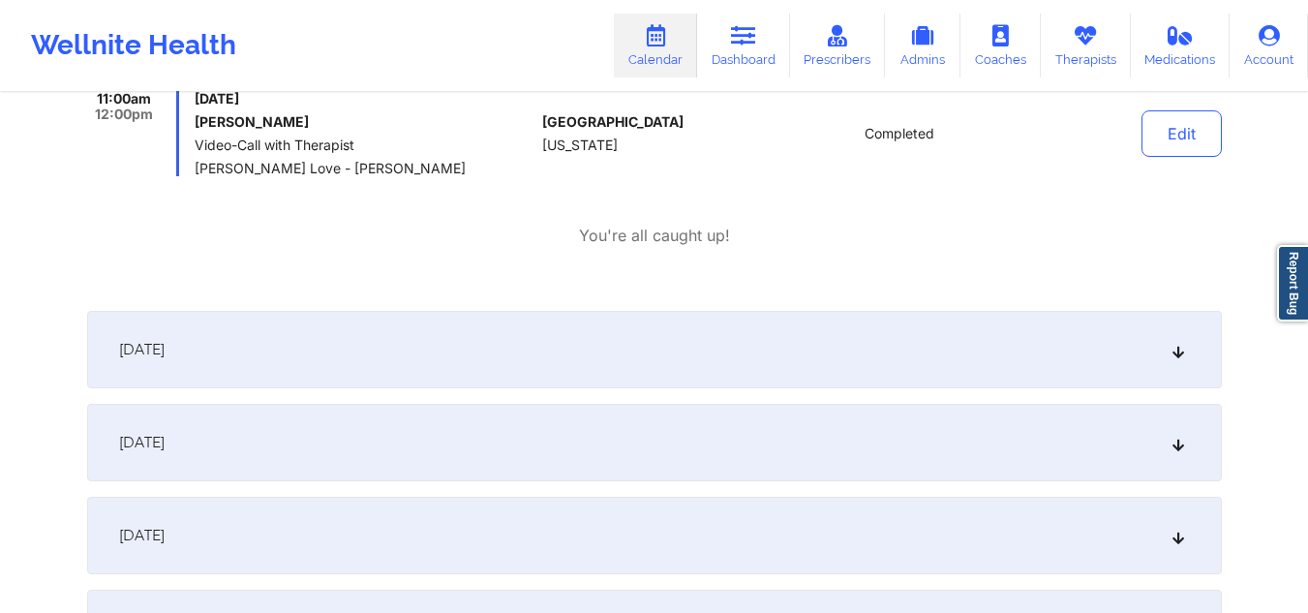
click at [527, 343] on div "[DATE]" at bounding box center [654, 349] width 1134 height 77
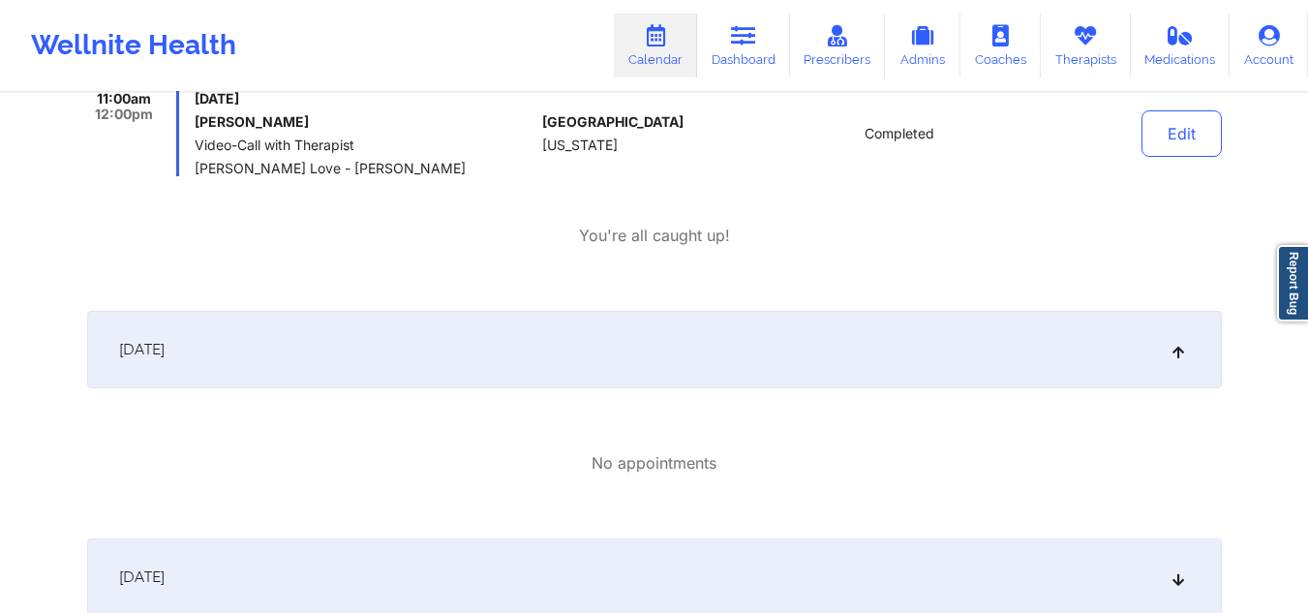
scroll to position [581, 0]
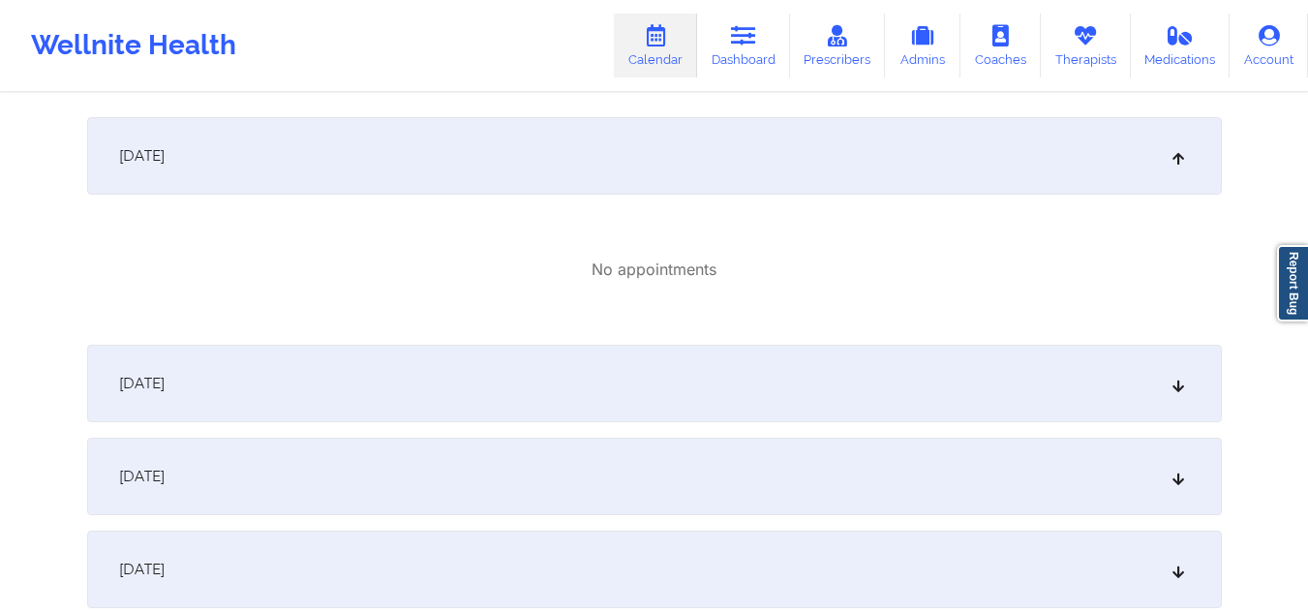
click at [534, 396] on div "[DATE]" at bounding box center [654, 383] width 1134 height 77
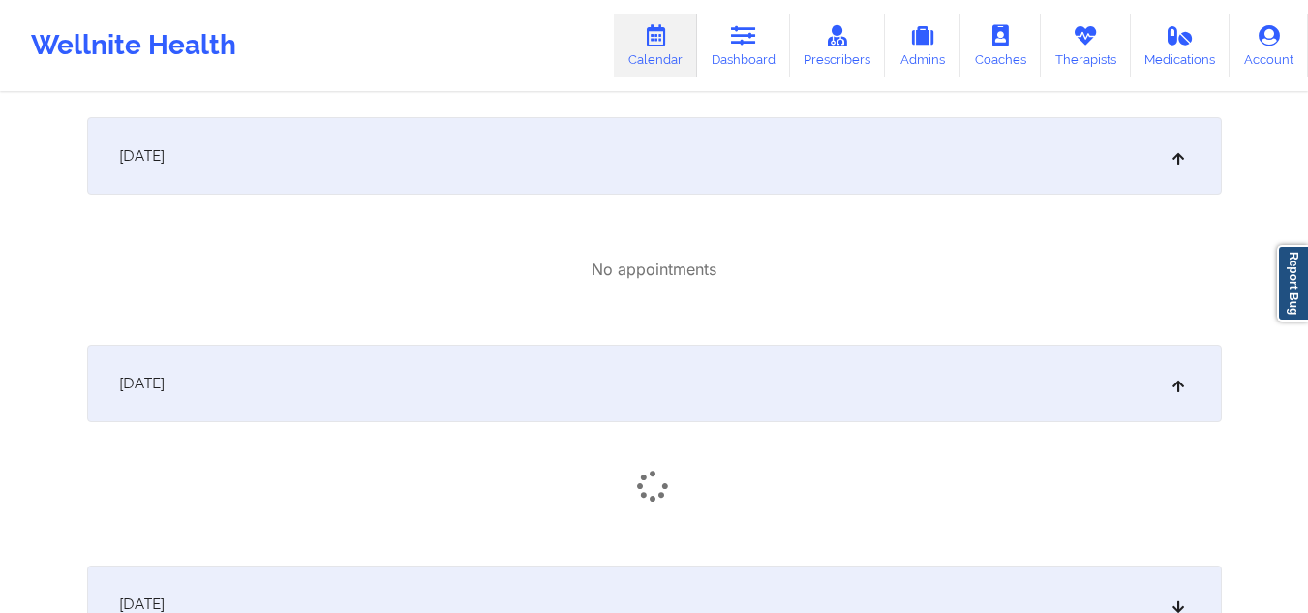
scroll to position [774, 0]
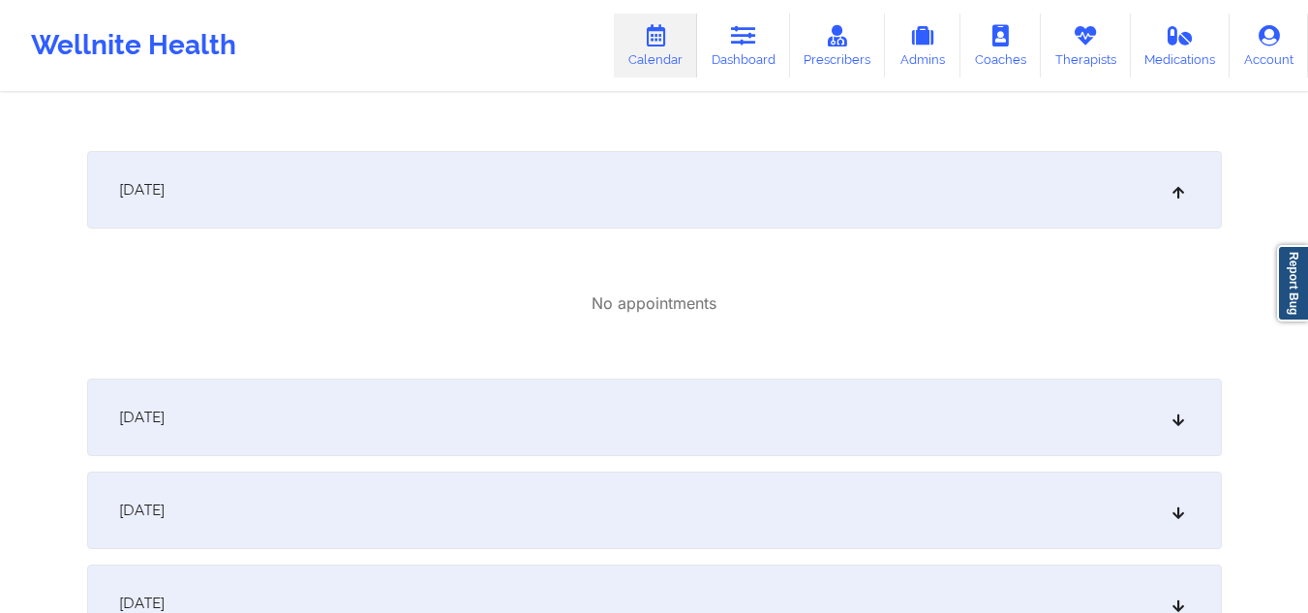
click at [534, 396] on div "[DATE]" at bounding box center [654, 416] width 1134 height 77
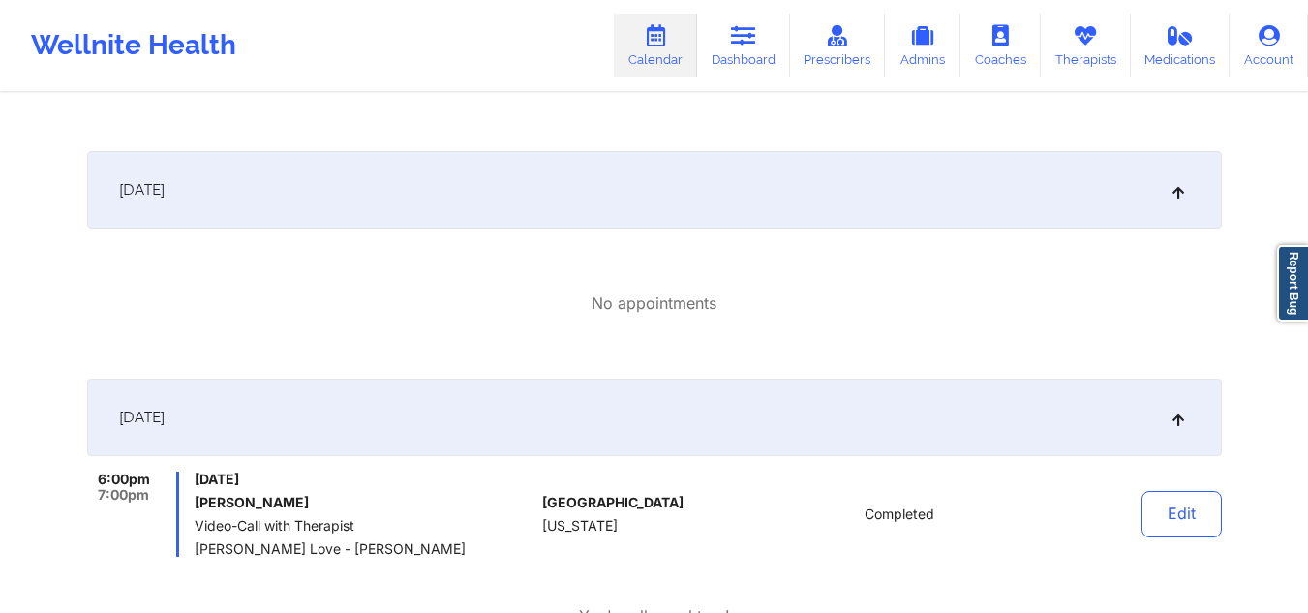
scroll to position [1065, 0]
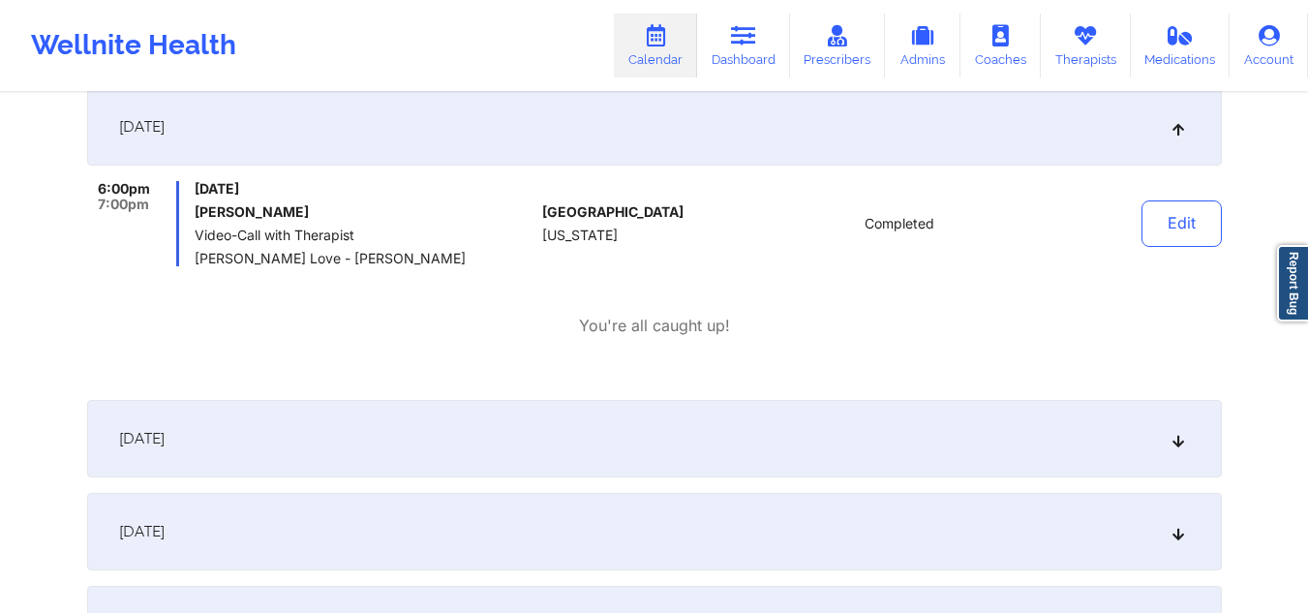
click at [496, 461] on div "[DATE]" at bounding box center [654, 438] width 1134 height 77
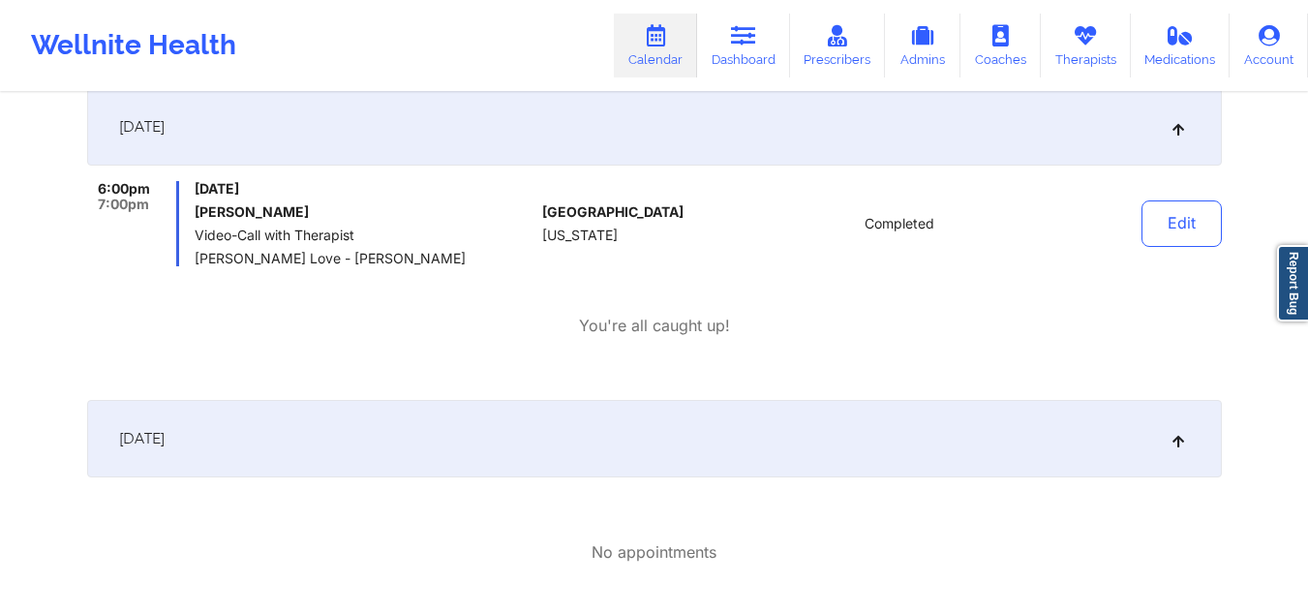
scroll to position [1355, 0]
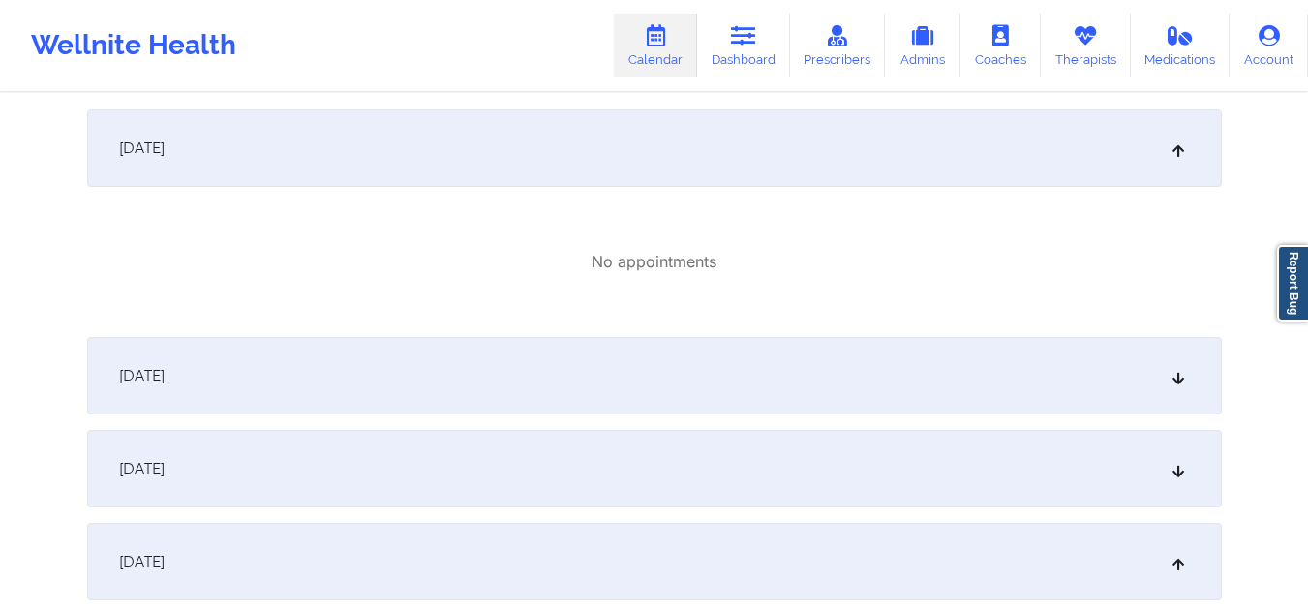
click at [475, 380] on div "[DATE]" at bounding box center [654, 375] width 1134 height 77
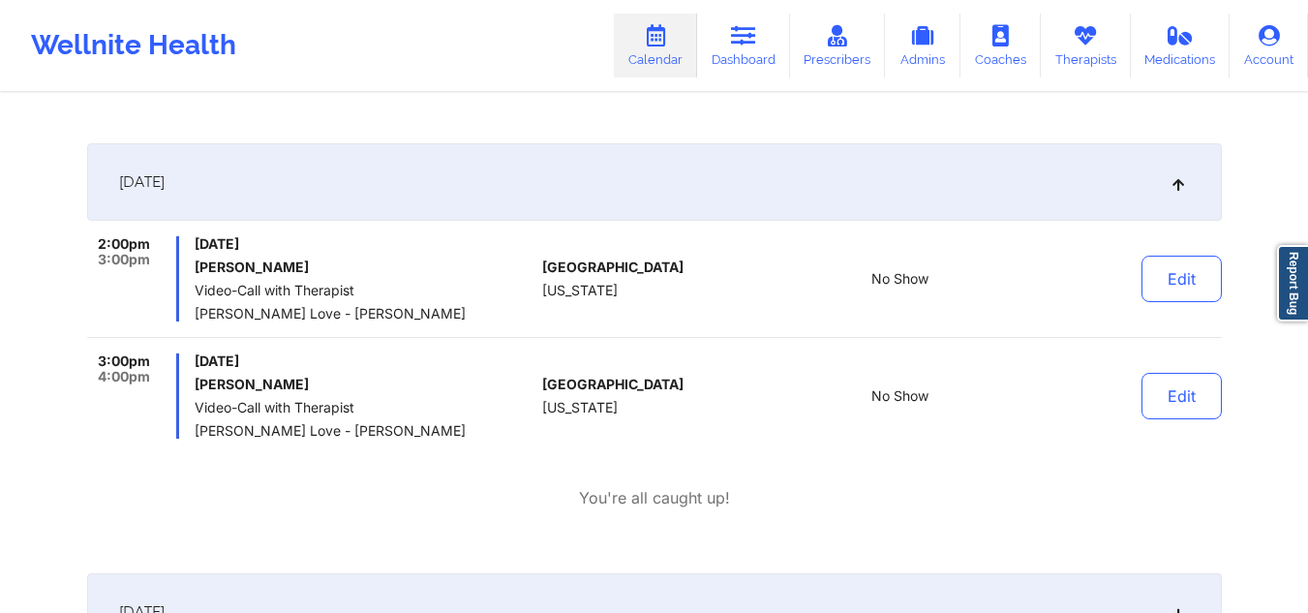
scroll to position [1742, 0]
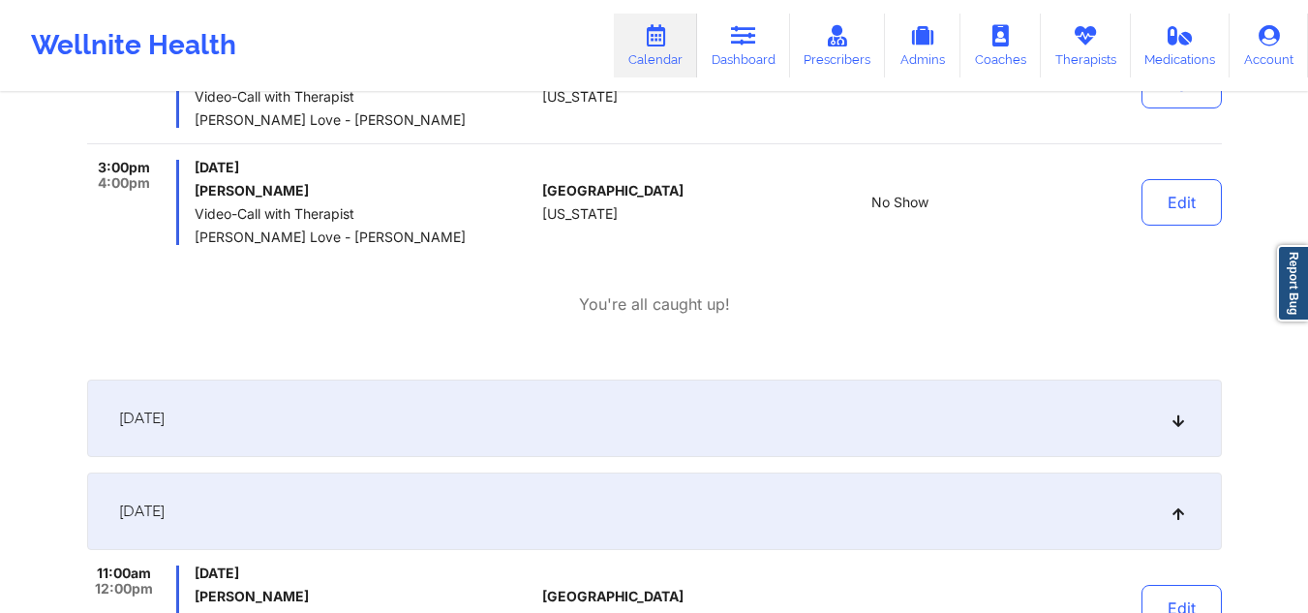
click at [469, 424] on div "[DATE]" at bounding box center [654, 417] width 1134 height 77
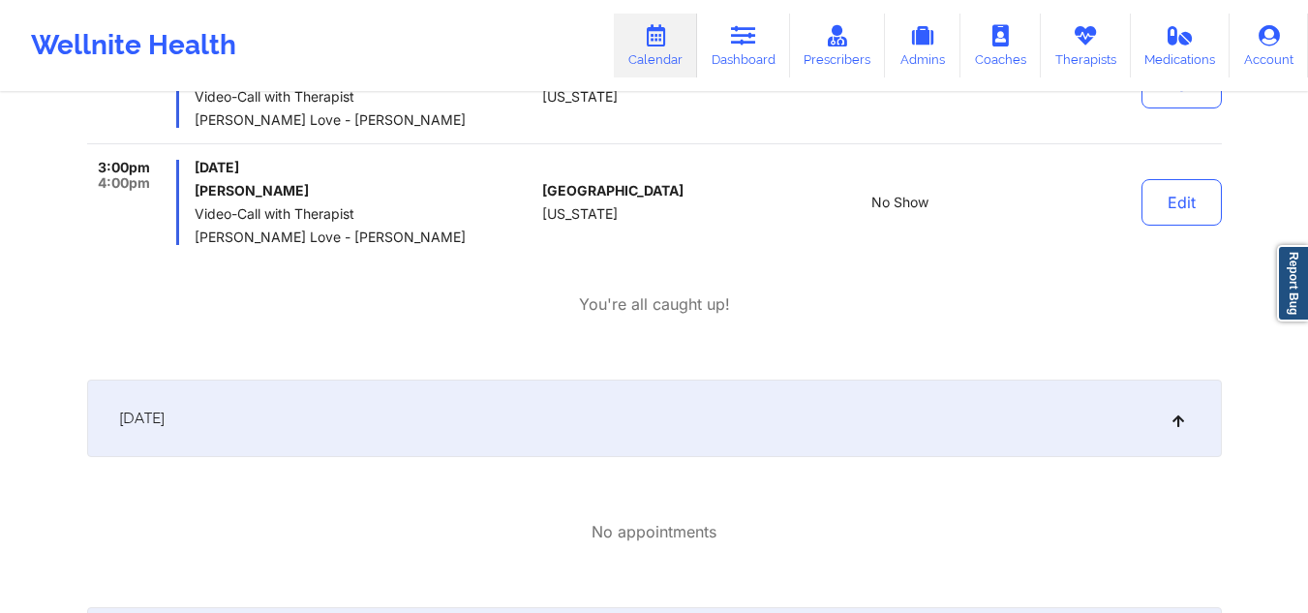
scroll to position [1936, 0]
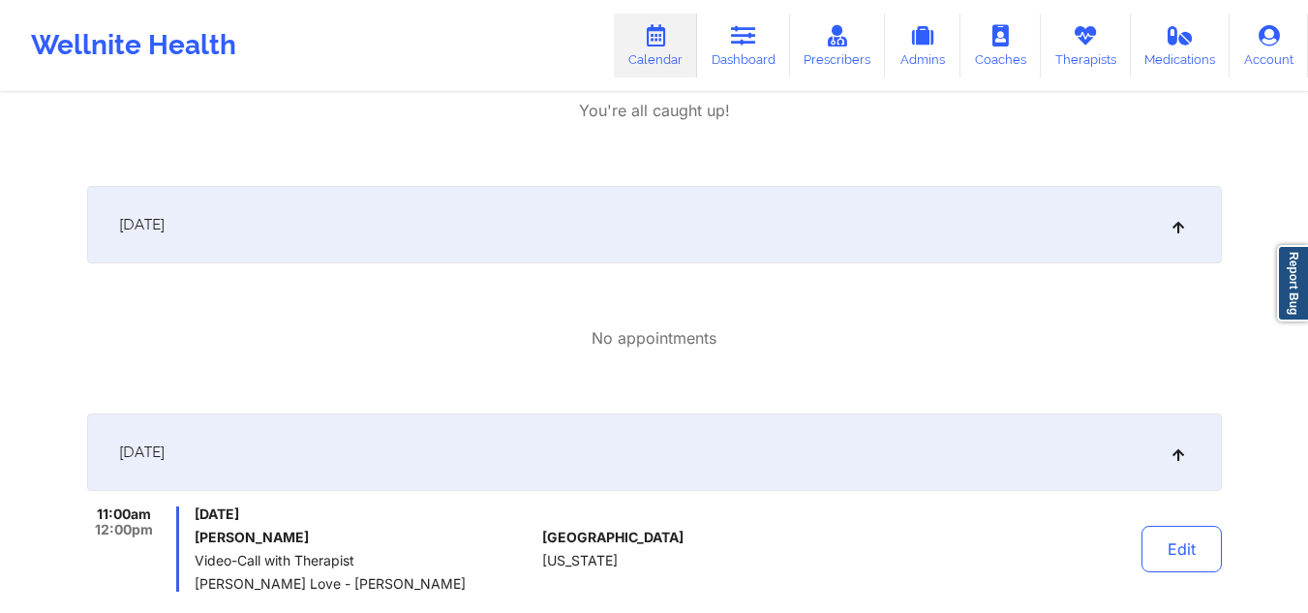
click at [458, 424] on div "[DATE]" at bounding box center [654, 451] width 1134 height 77
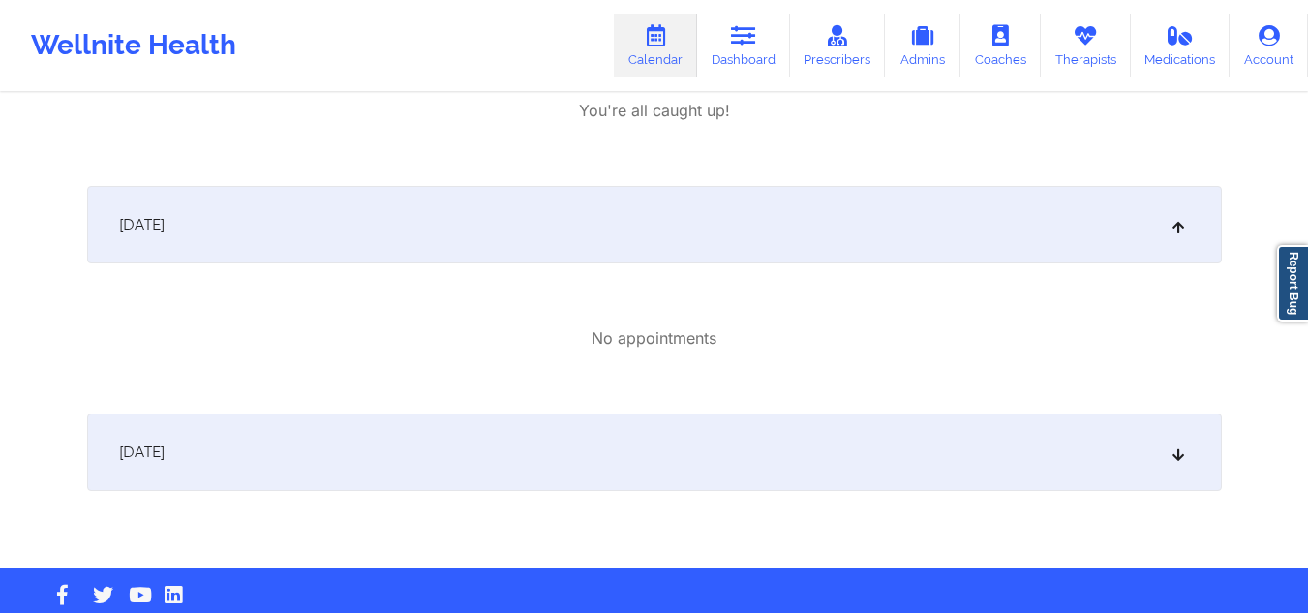
scroll to position [1971, 0]
